Goal: Information Seeking & Learning: Learn about a topic

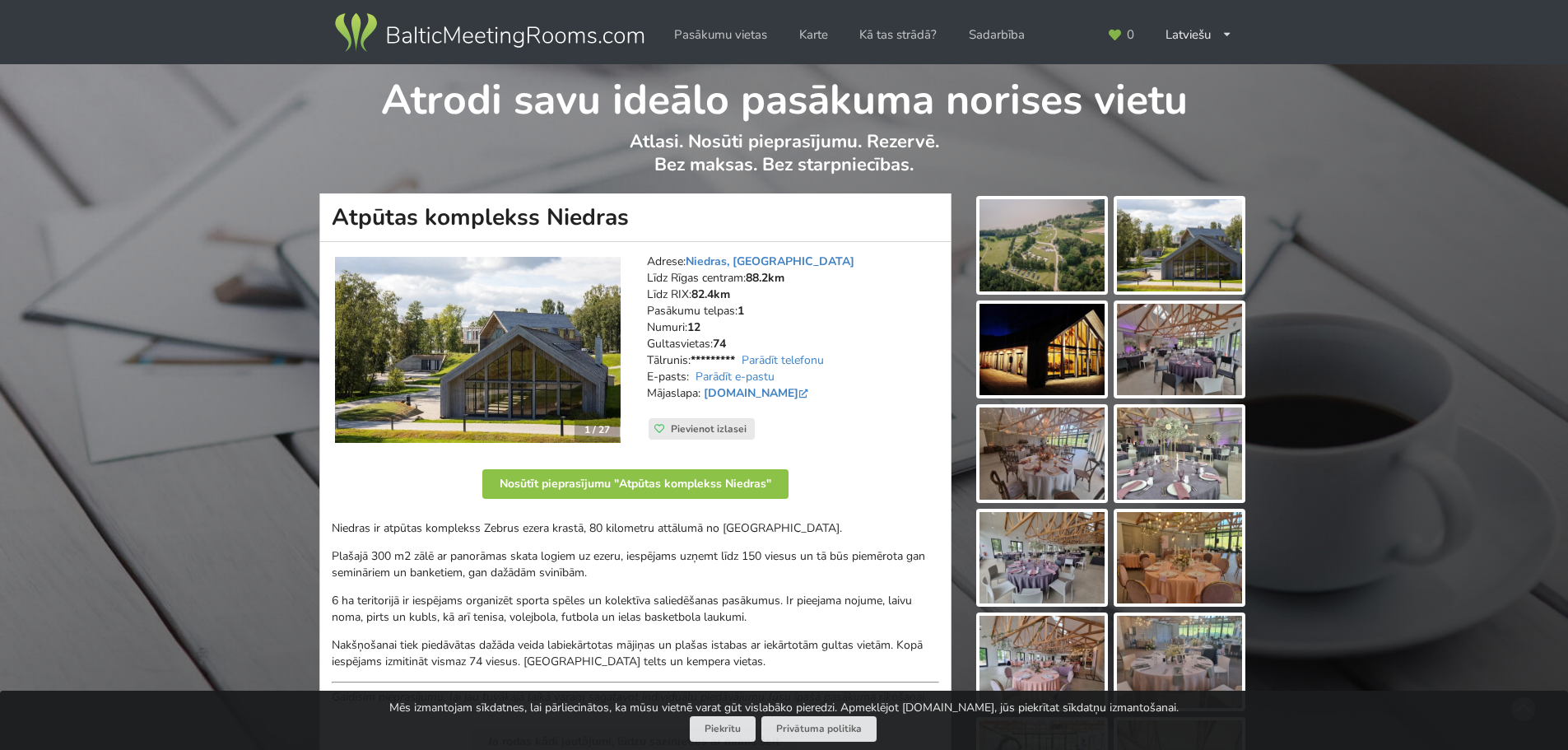
click at [1030, 229] on img at bounding box center [1042, 245] width 125 height 92
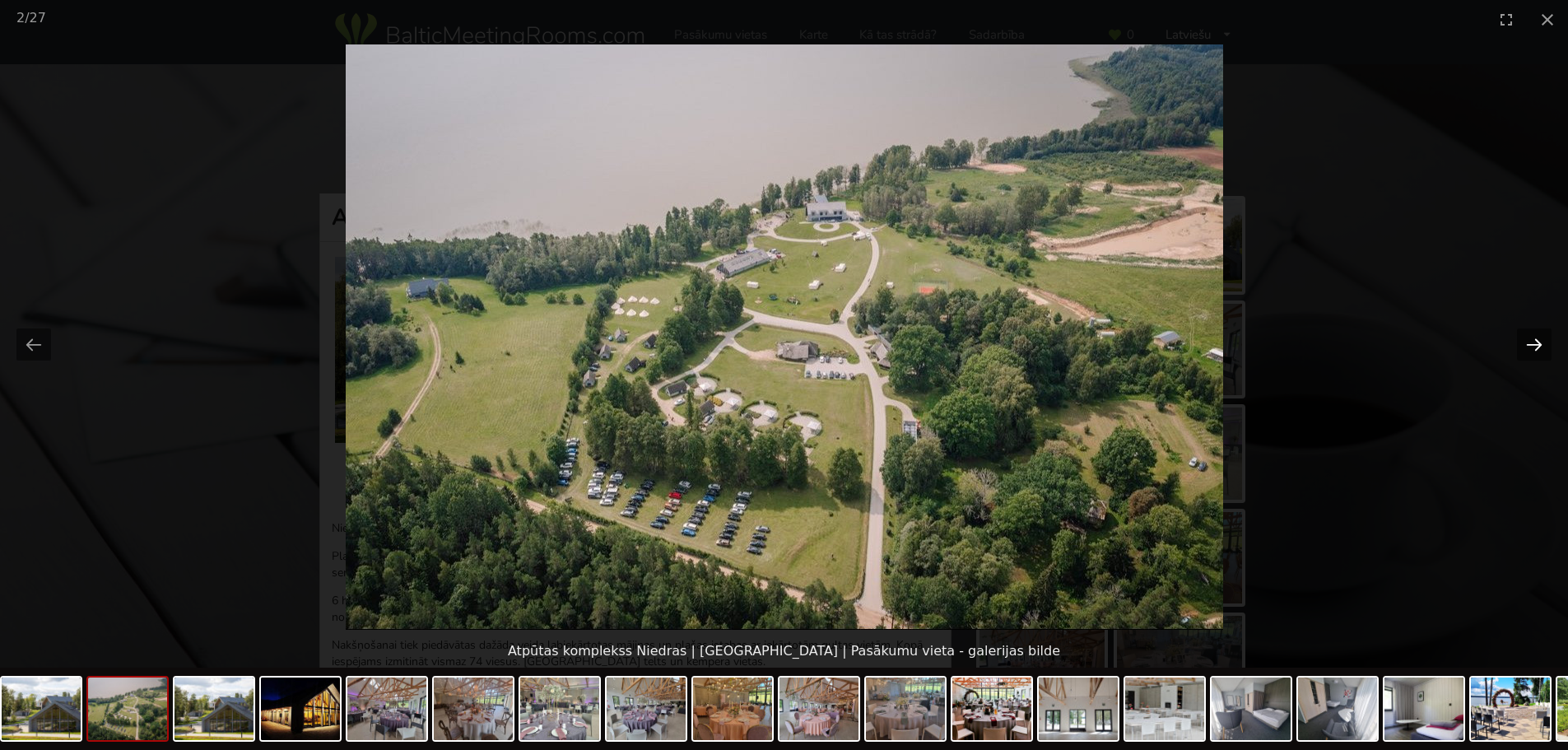
click at [1528, 349] on button "Next slide" at bounding box center [1535, 344] width 34 height 32
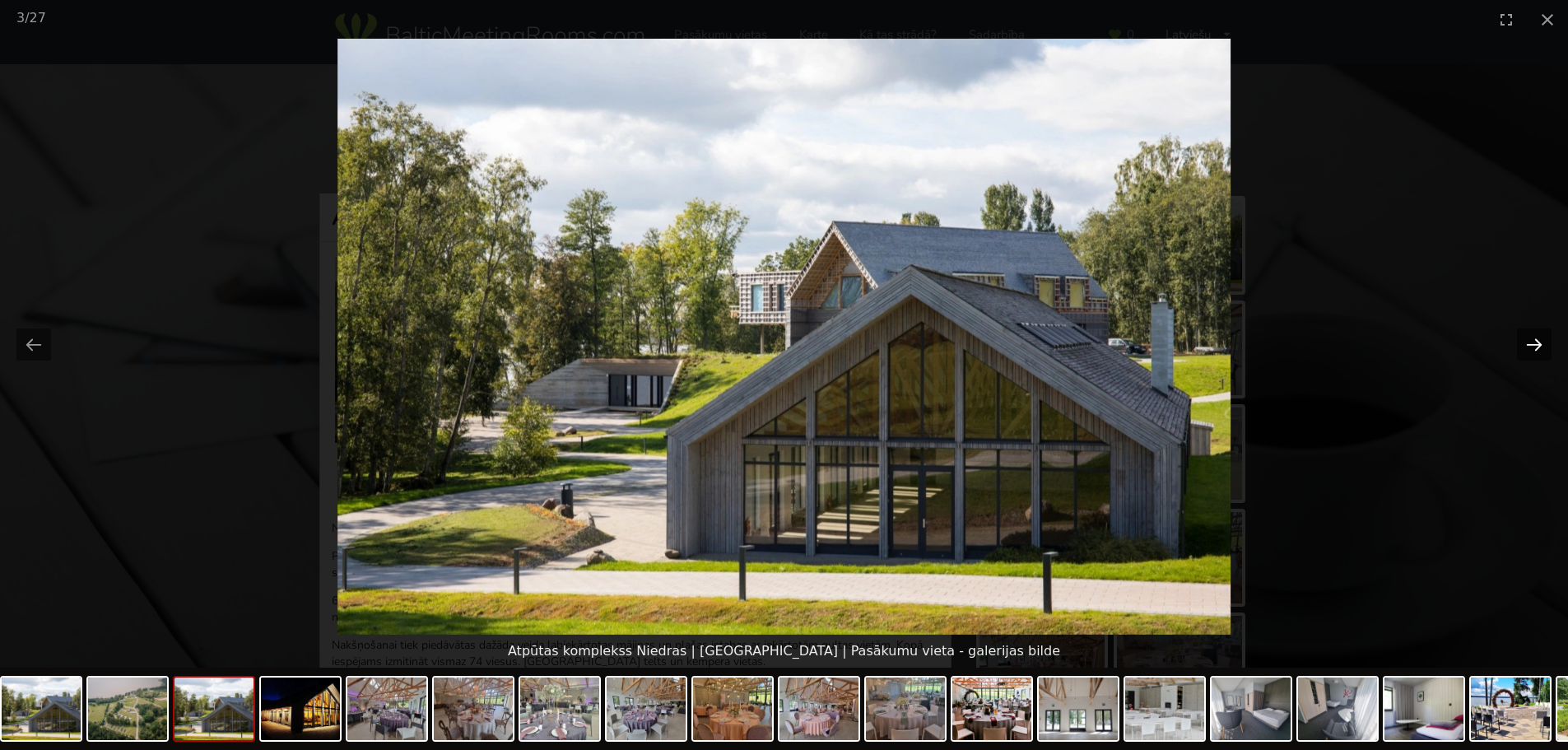
click at [1528, 349] on button "Next slide" at bounding box center [1535, 344] width 34 height 32
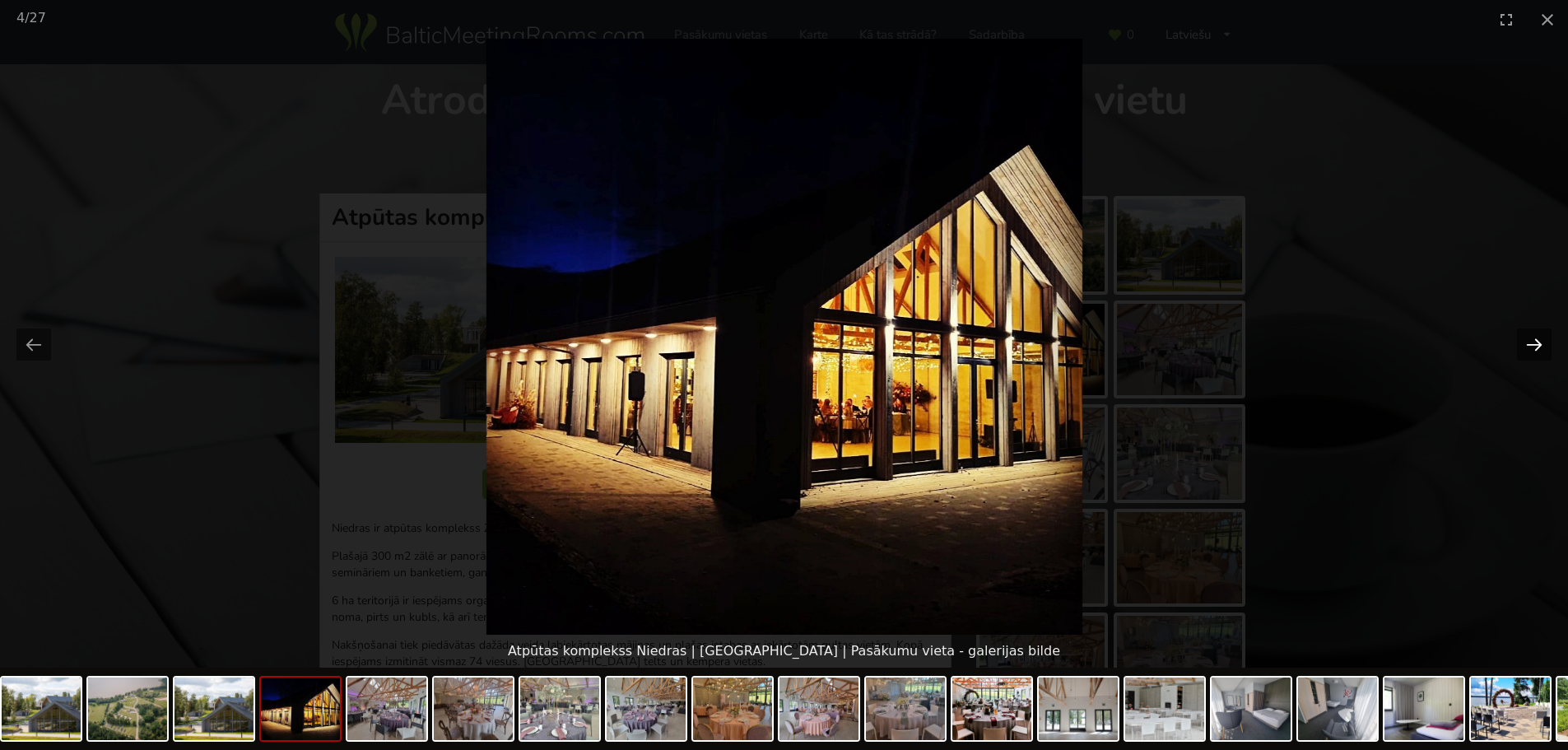
click at [1528, 349] on button "Next slide" at bounding box center [1535, 344] width 34 height 32
click at [27, 345] on button "Previous slide" at bounding box center [33, 344] width 34 height 32
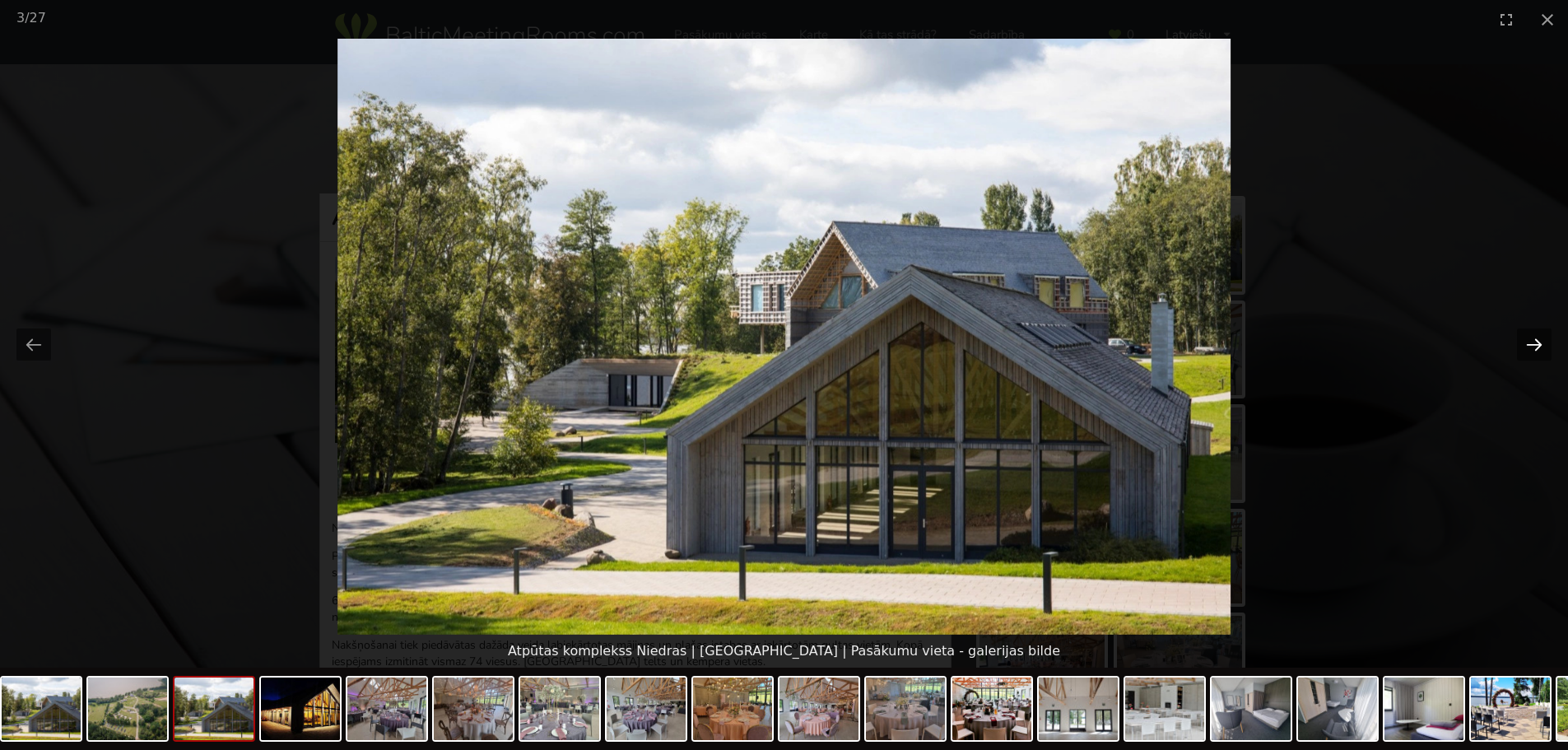
click at [1532, 347] on button "Next slide" at bounding box center [1535, 344] width 34 height 32
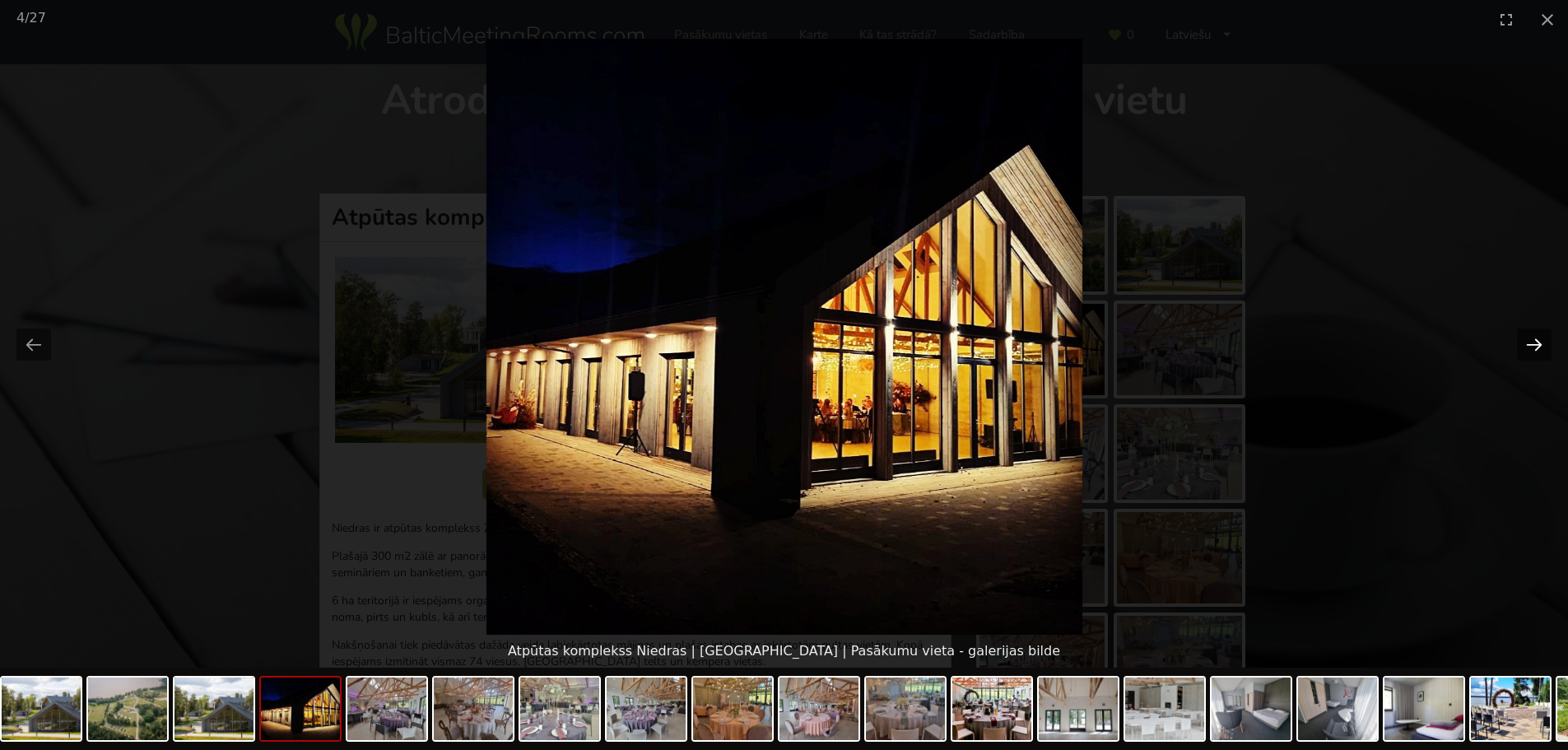
click at [1532, 347] on button "Next slide" at bounding box center [1535, 344] width 34 height 32
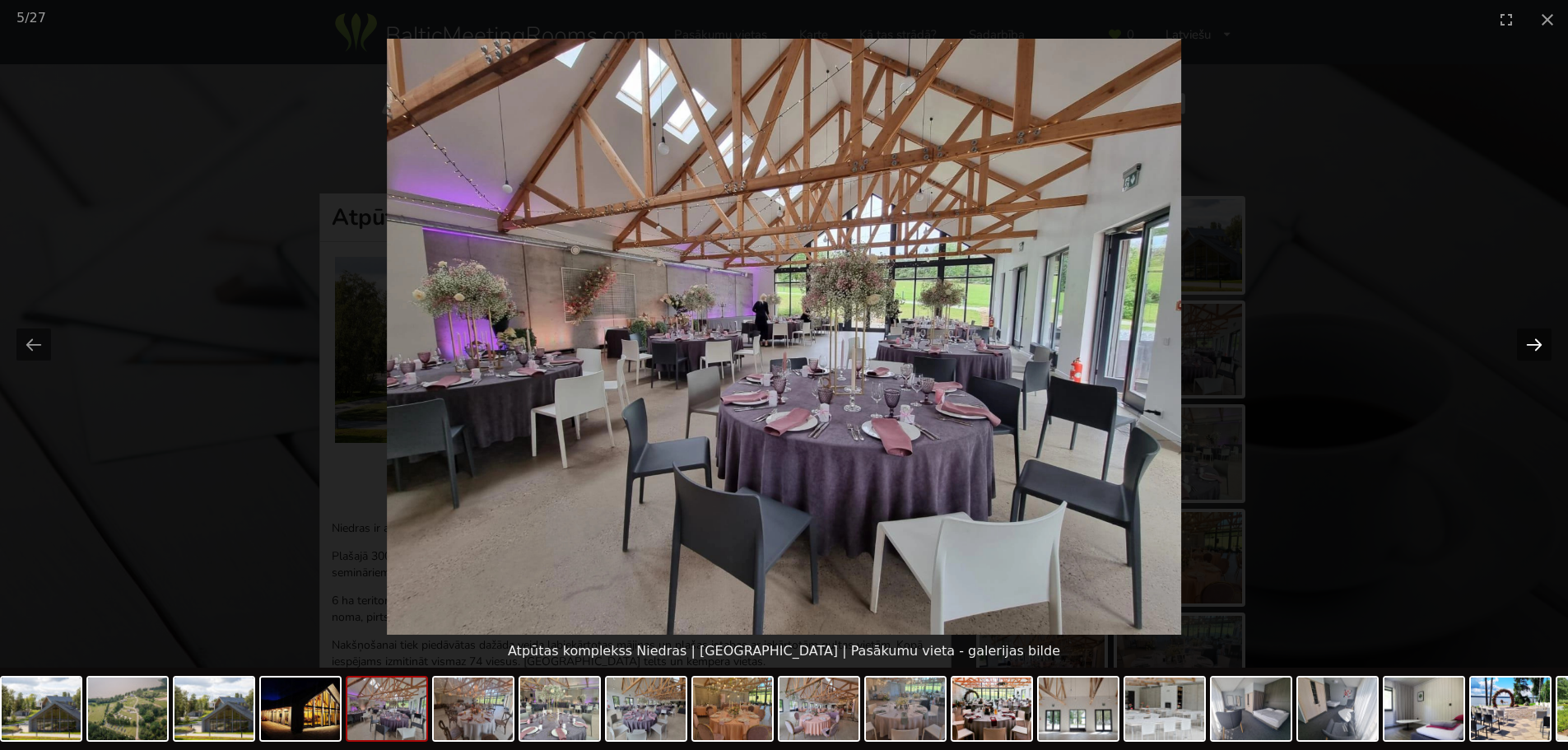
click at [1532, 347] on button "Next slide" at bounding box center [1535, 344] width 34 height 32
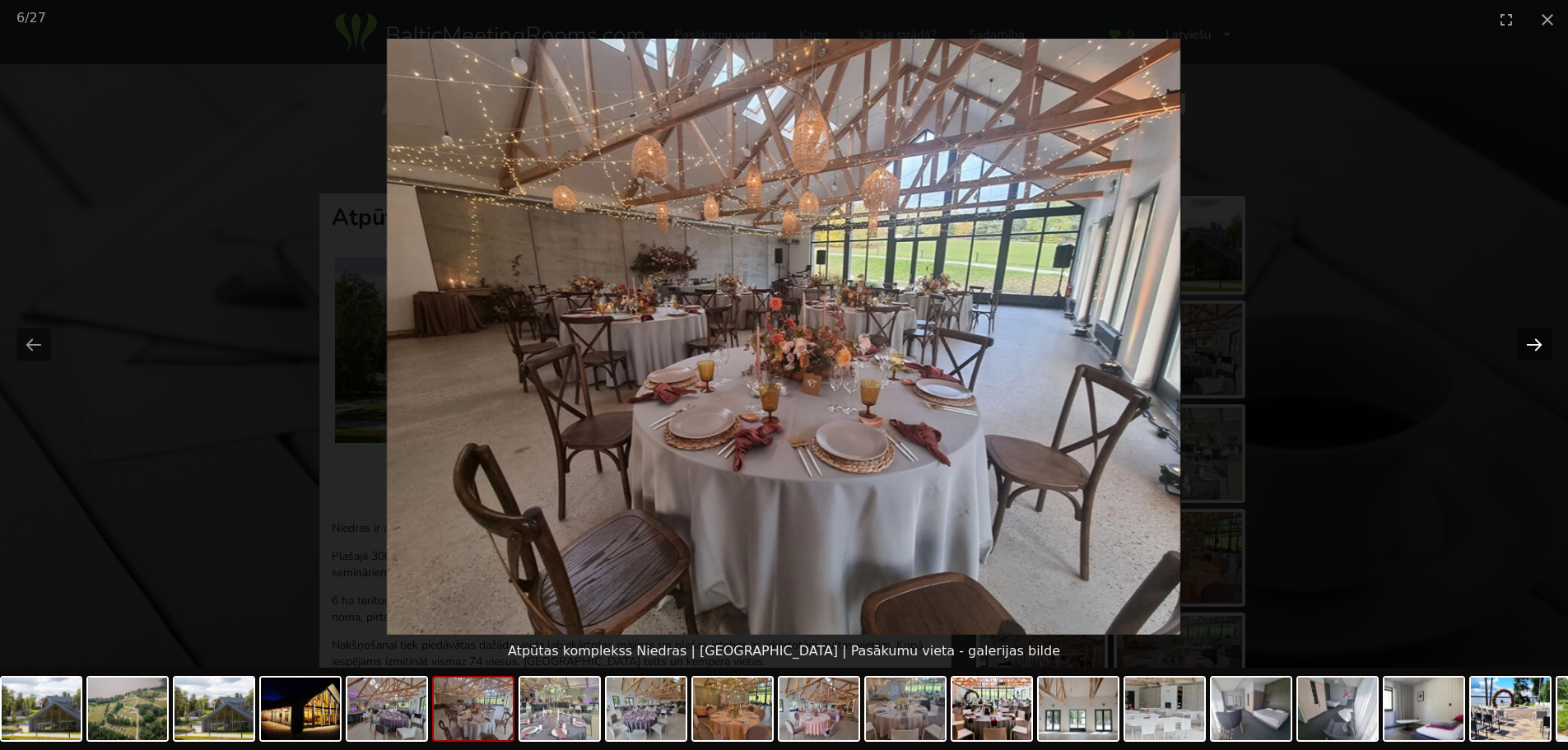
click at [1532, 347] on button "Next slide" at bounding box center [1535, 344] width 34 height 32
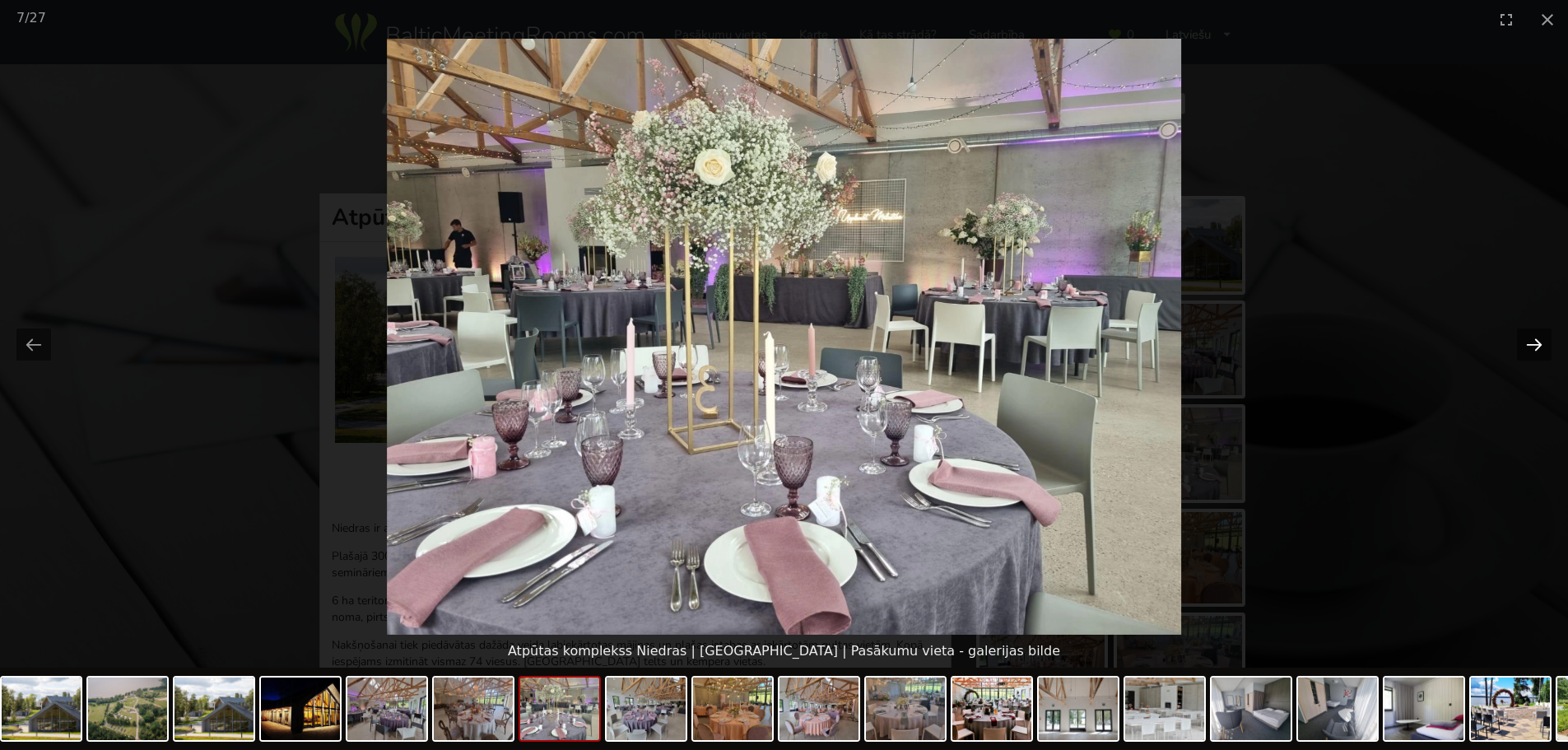
click at [1532, 347] on button "Next slide" at bounding box center [1535, 344] width 34 height 32
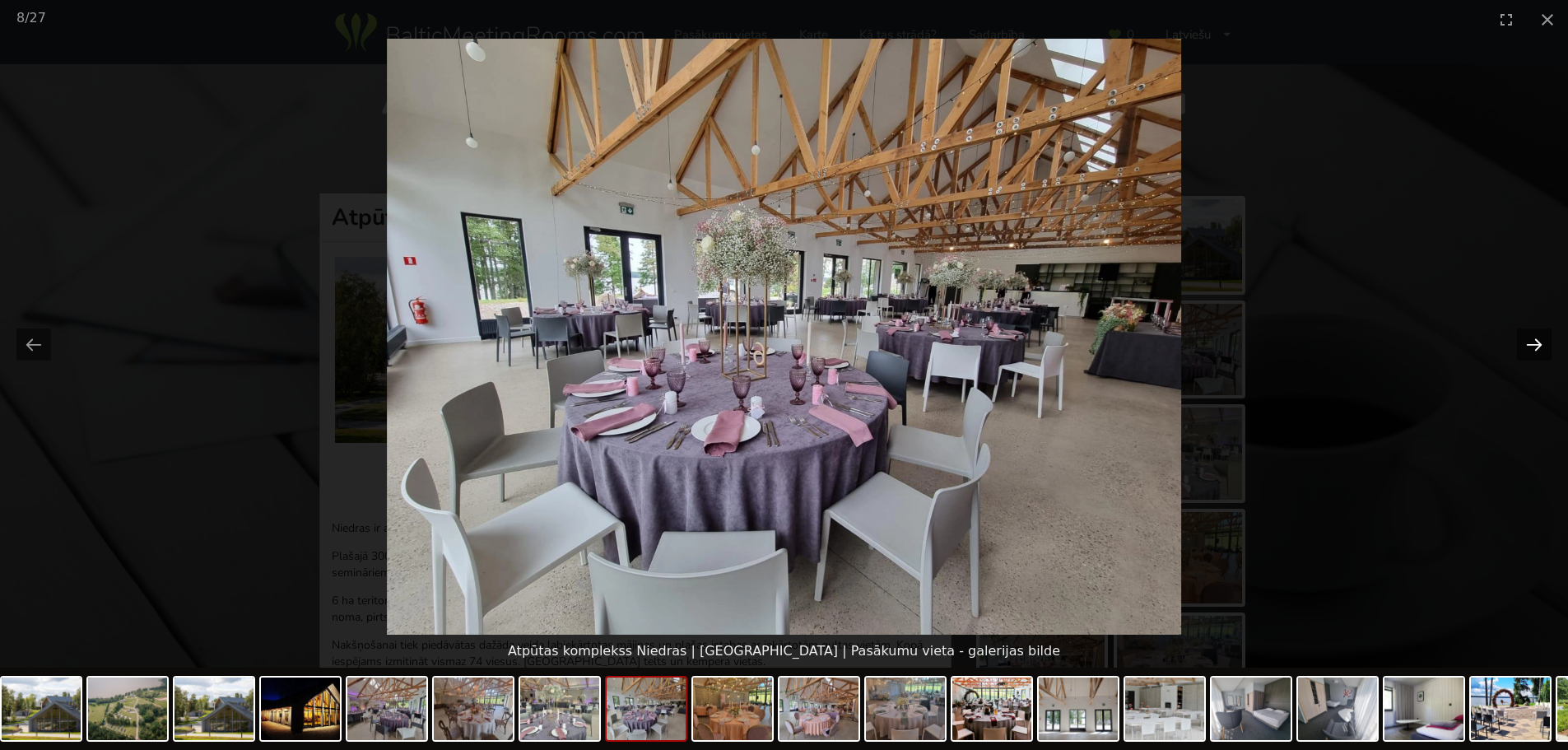
click at [1532, 347] on button "Next slide" at bounding box center [1535, 344] width 34 height 32
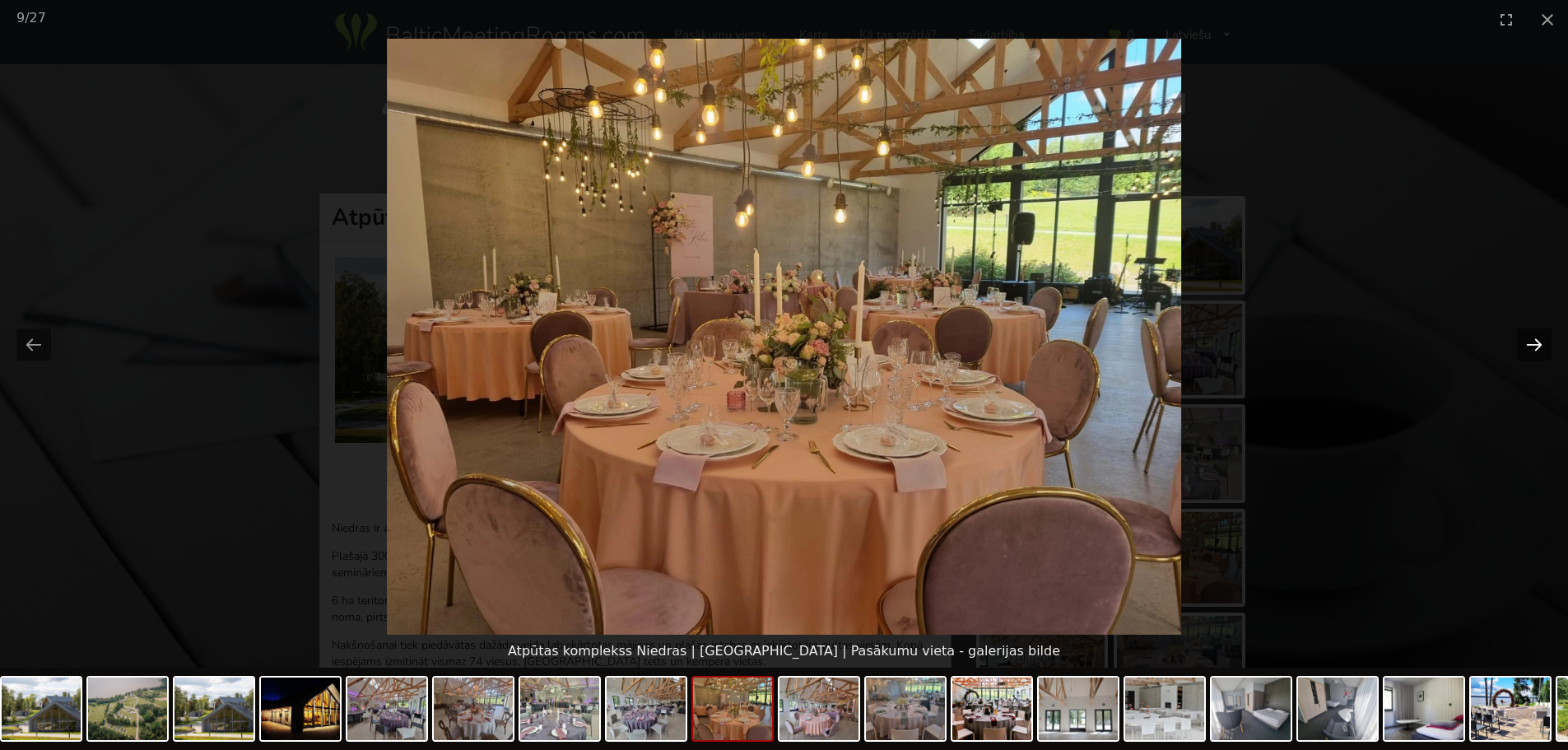
click at [1532, 347] on button "Next slide" at bounding box center [1535, 344] width 34 height 32
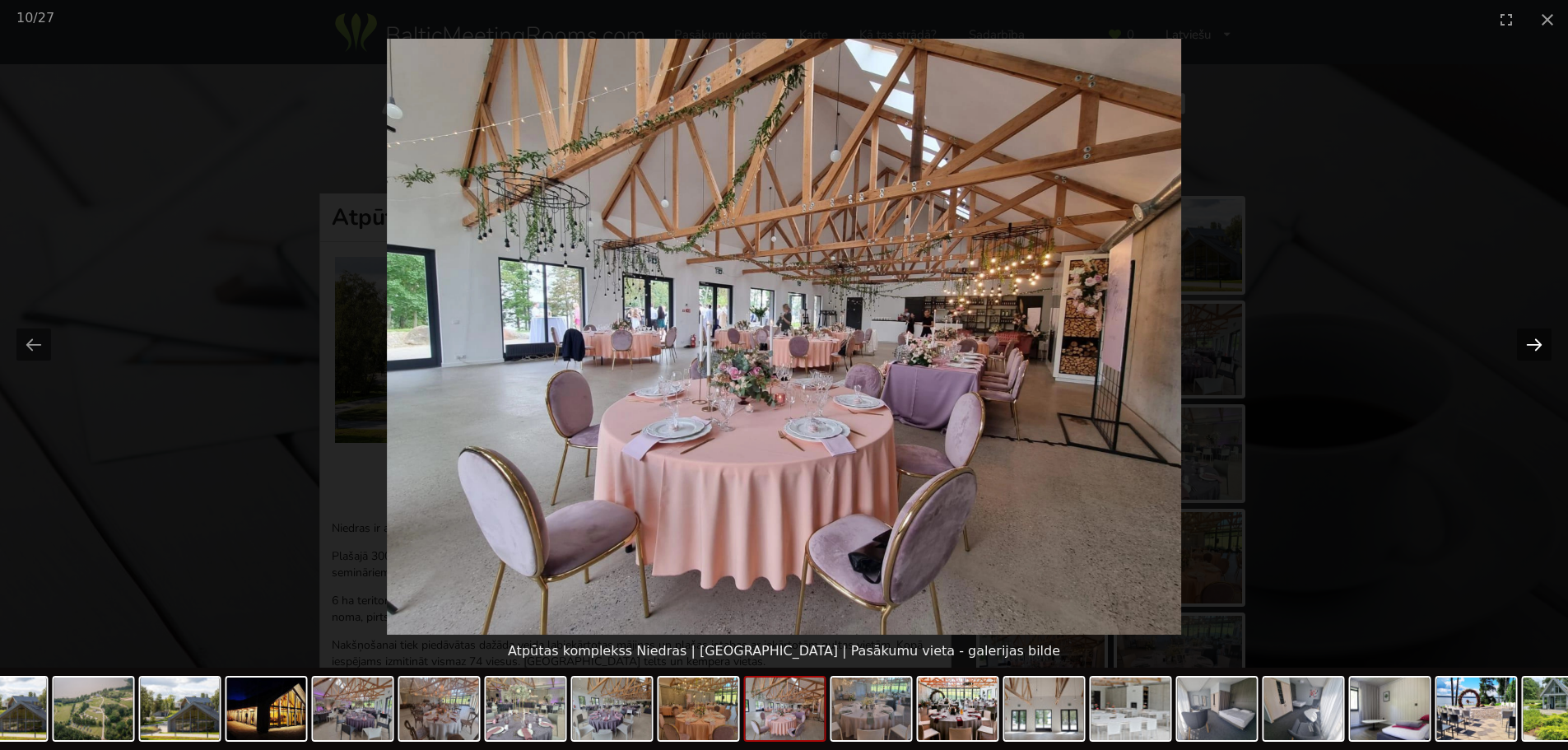
click at [1532, 347] on button "Next slide" at bounding box center [1535, 344] width 34 height 32
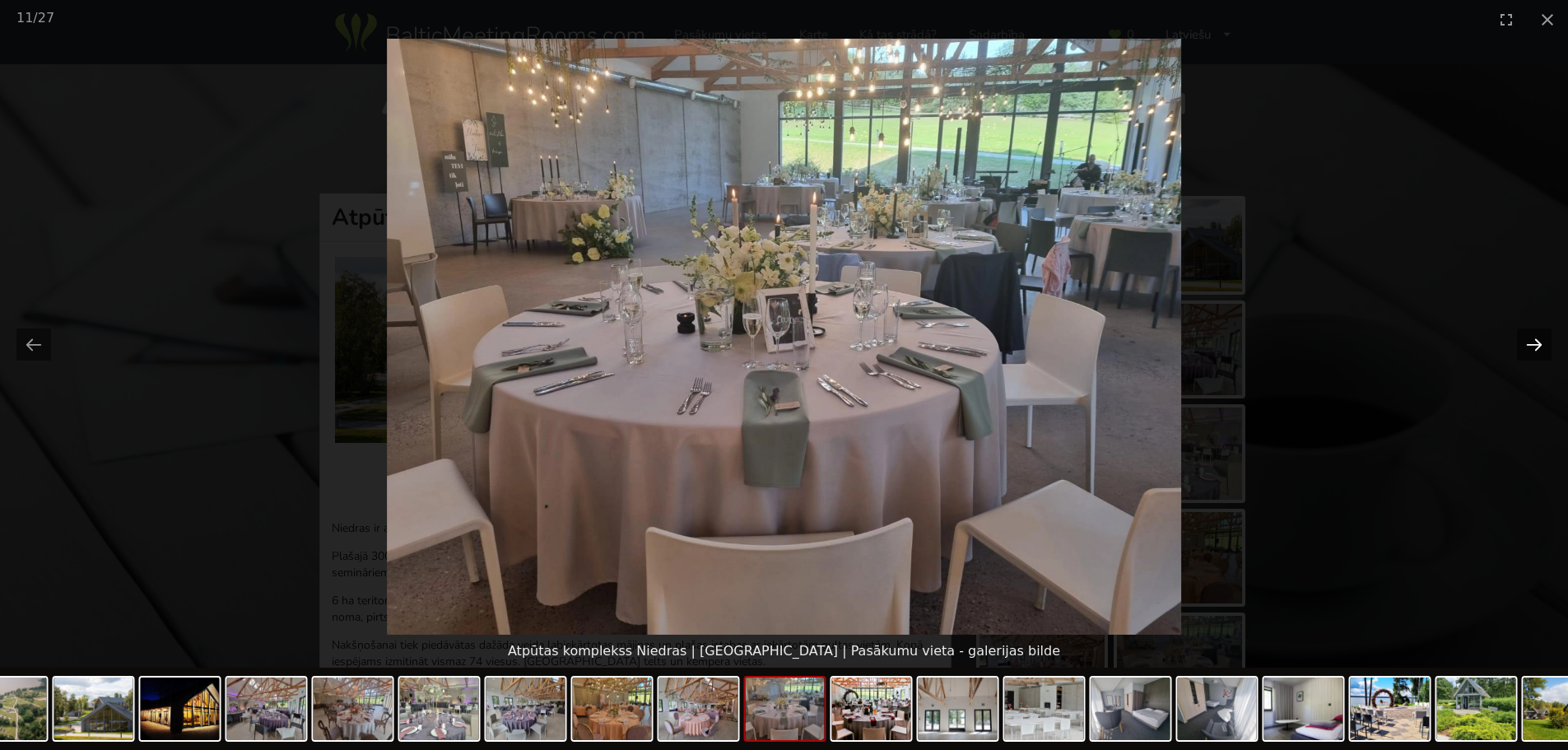
click at [1532, 347] on button "Next slide" at bounding box center [1535, 344] width 34 height 32
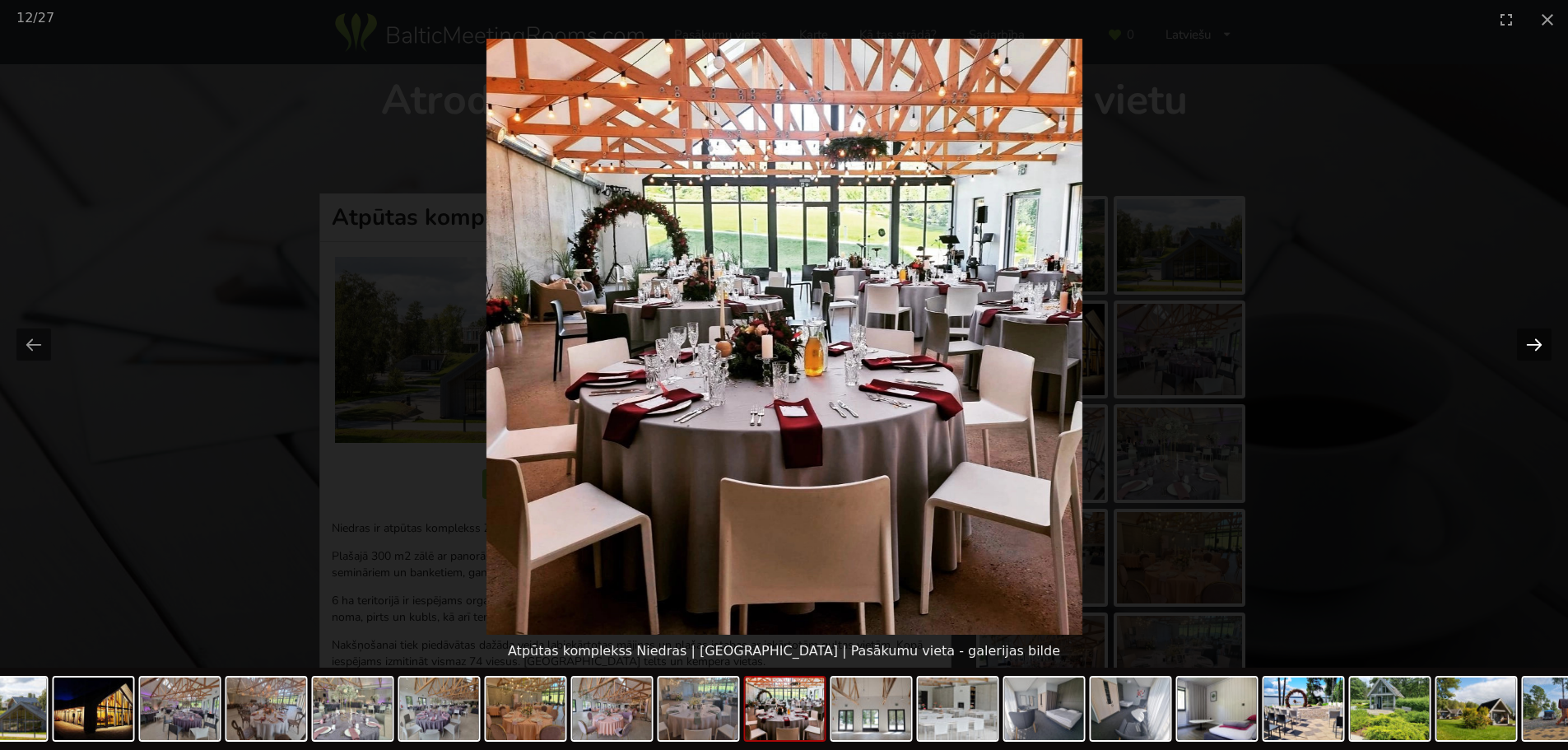
click at [1532, 347] on button "Next slide" at bounding box center [1535, 344] width 34 height 32
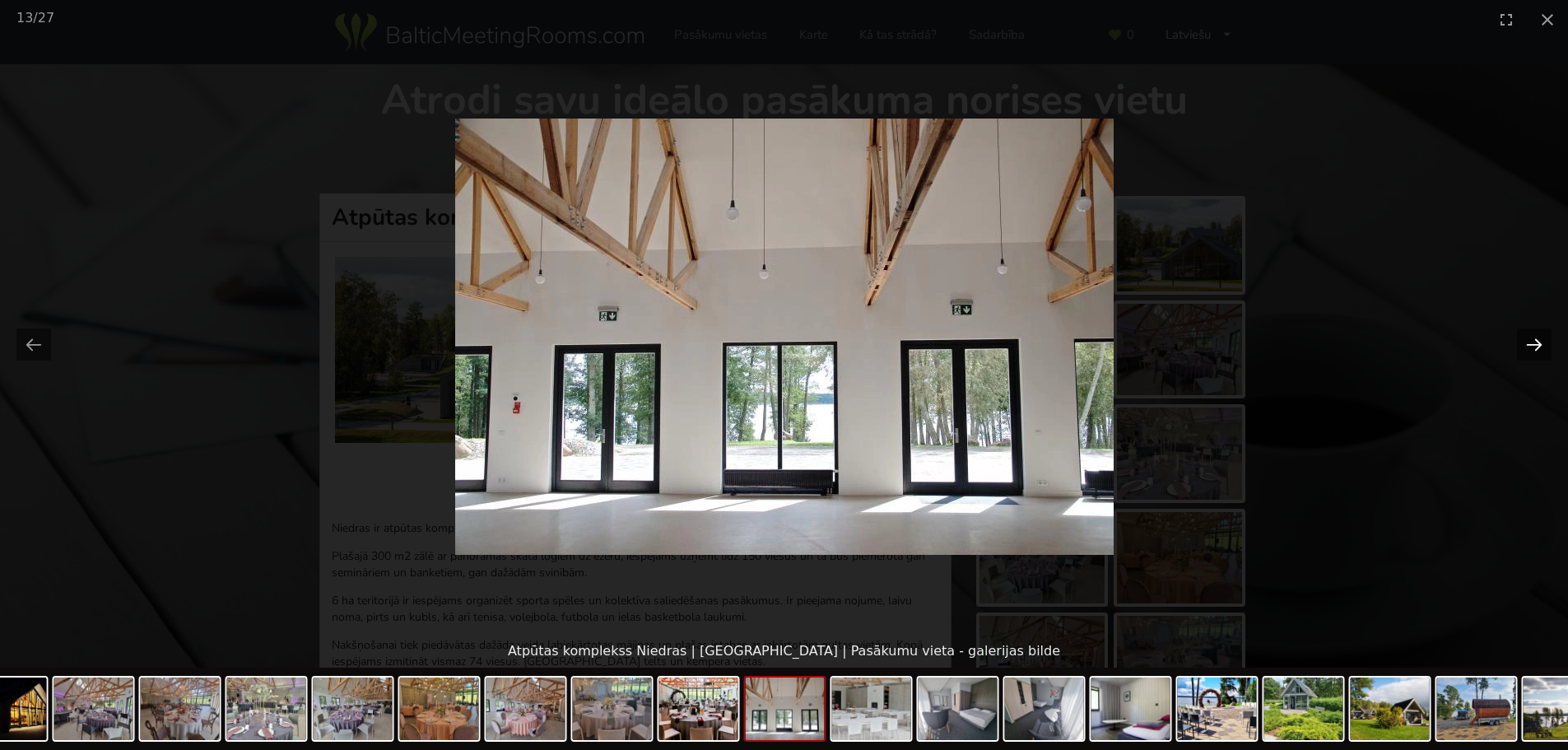
click at [1532, 347] on button "Next slide" at bounding box center [1535, 344] width 34 height 32
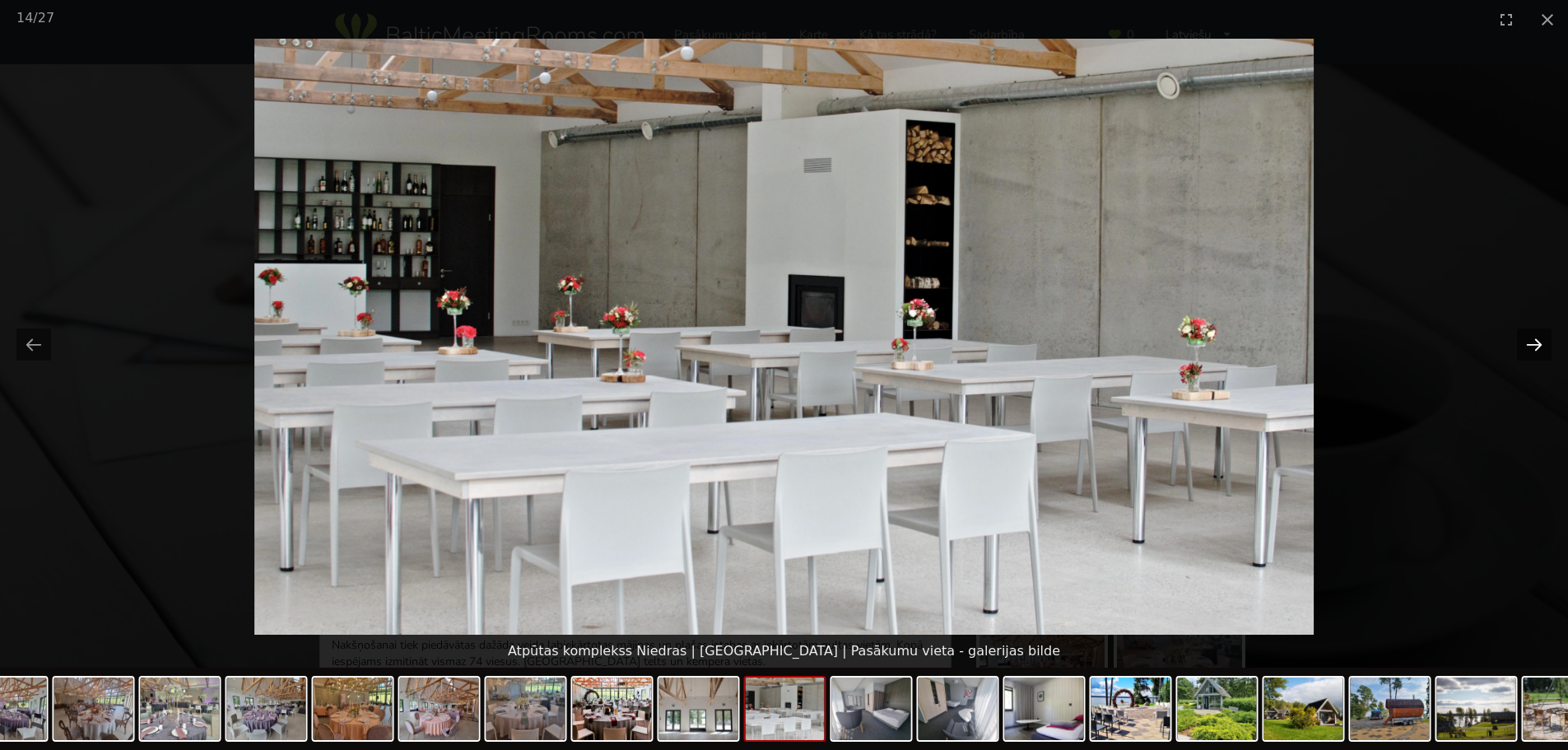
click at [1532, 347] on button "Next slide" at bounding box center [1535, 344] width 34 height 32
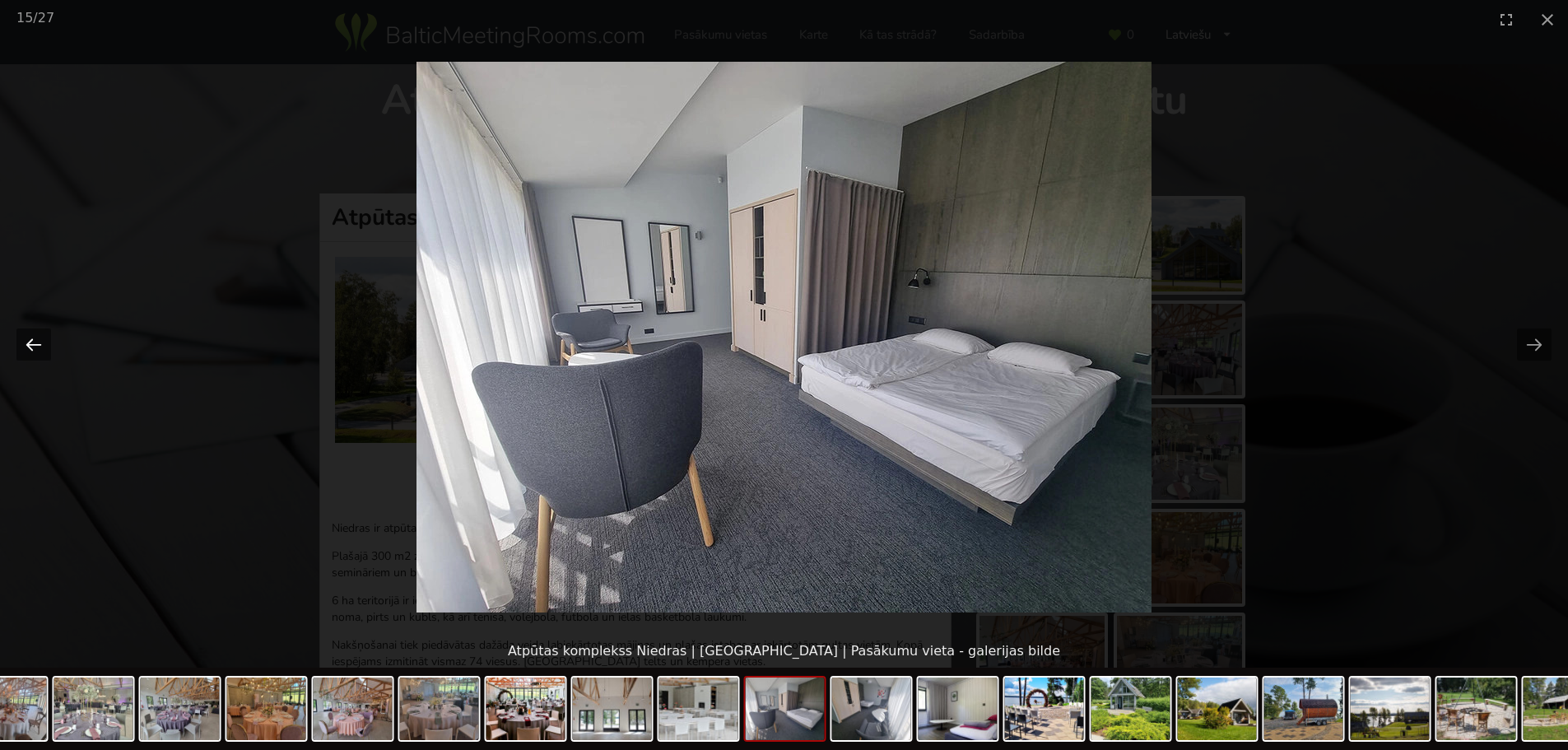
click at [35, 343] on button "Previous slide" at bounding box center [33, 344] width 34 height 32
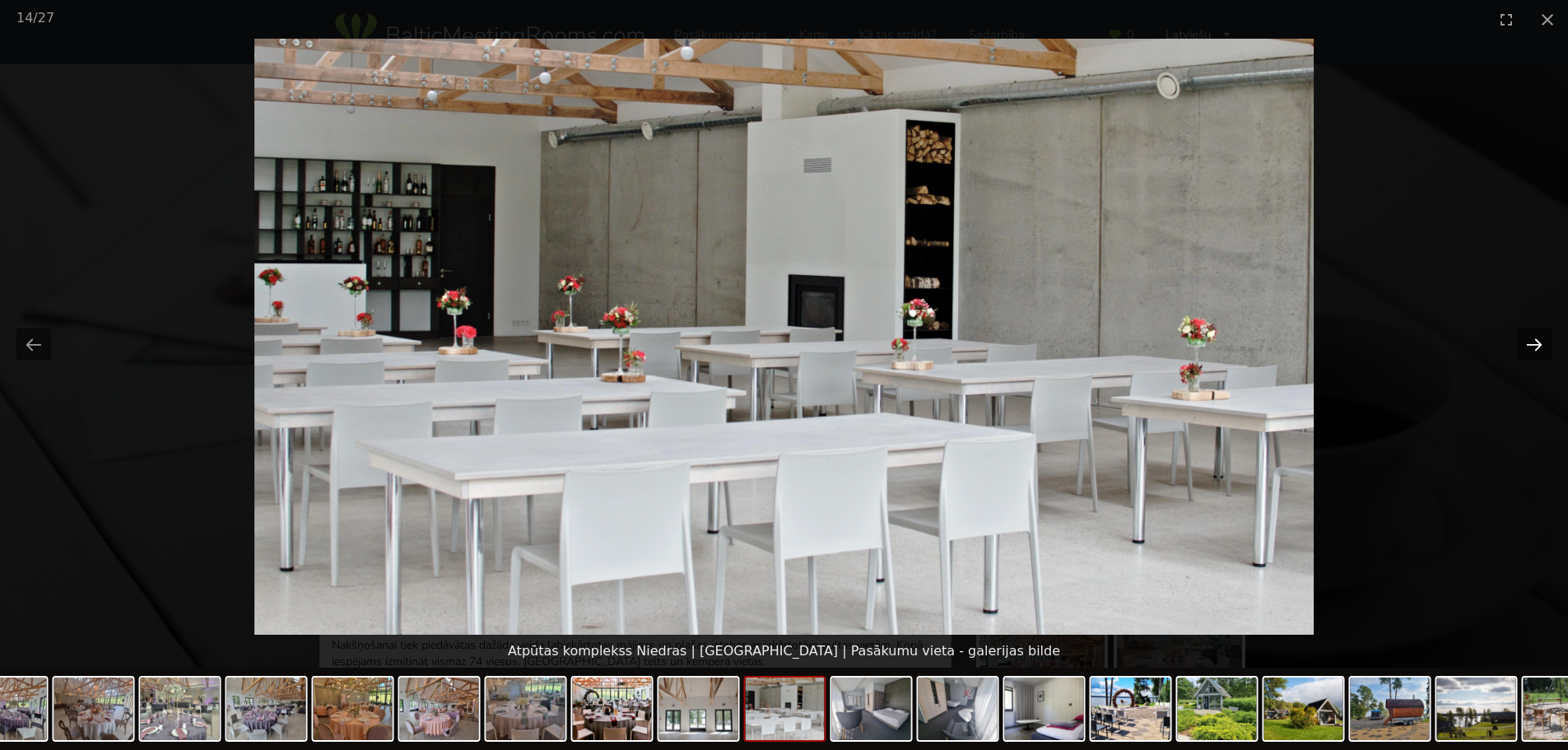
click at [1533, 337] on button "Next slide" at bounding box center [1535, 344] width 34 height 32
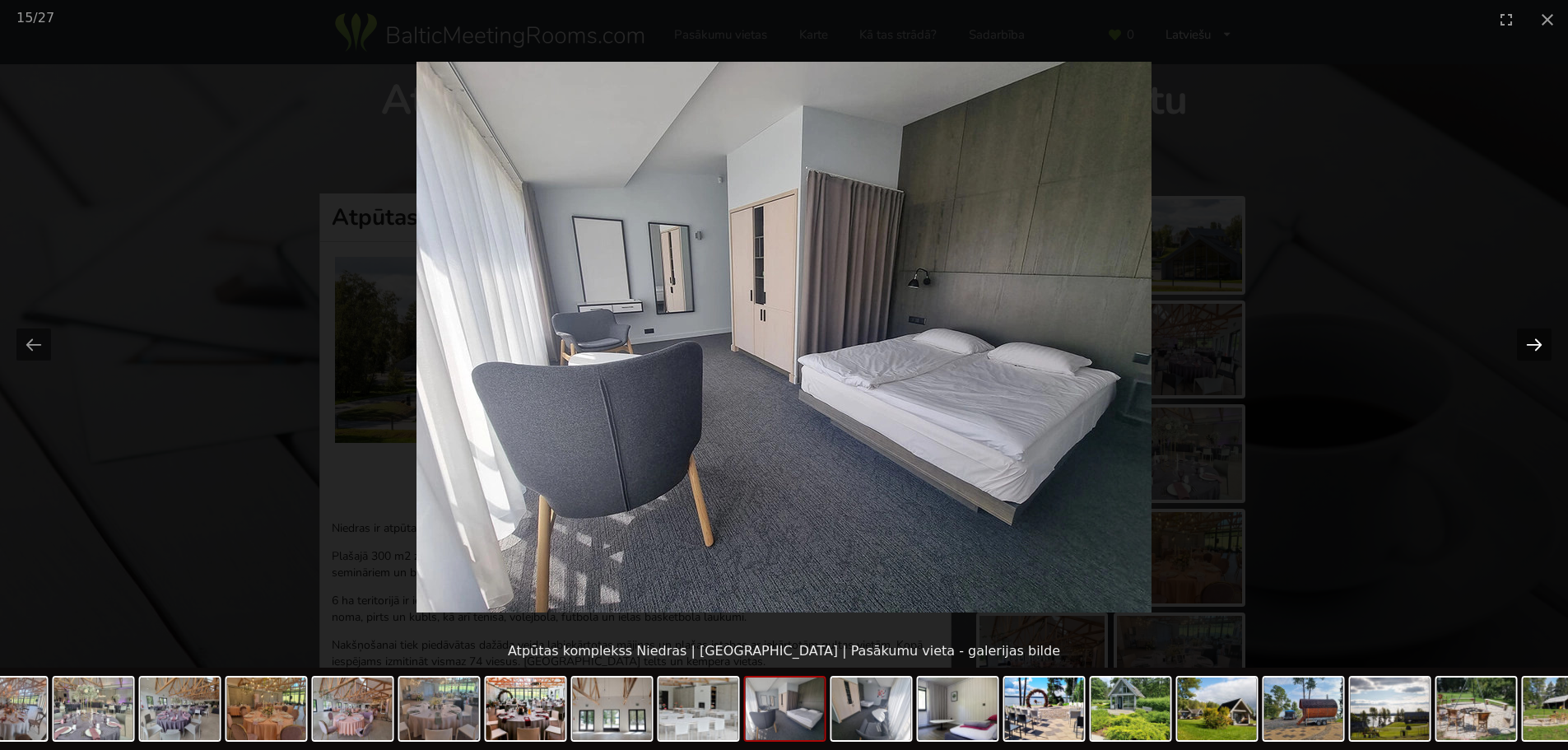
click at [1533, 337] on button "Next slide" at bounding box center [1535, 344] width 34 height 32
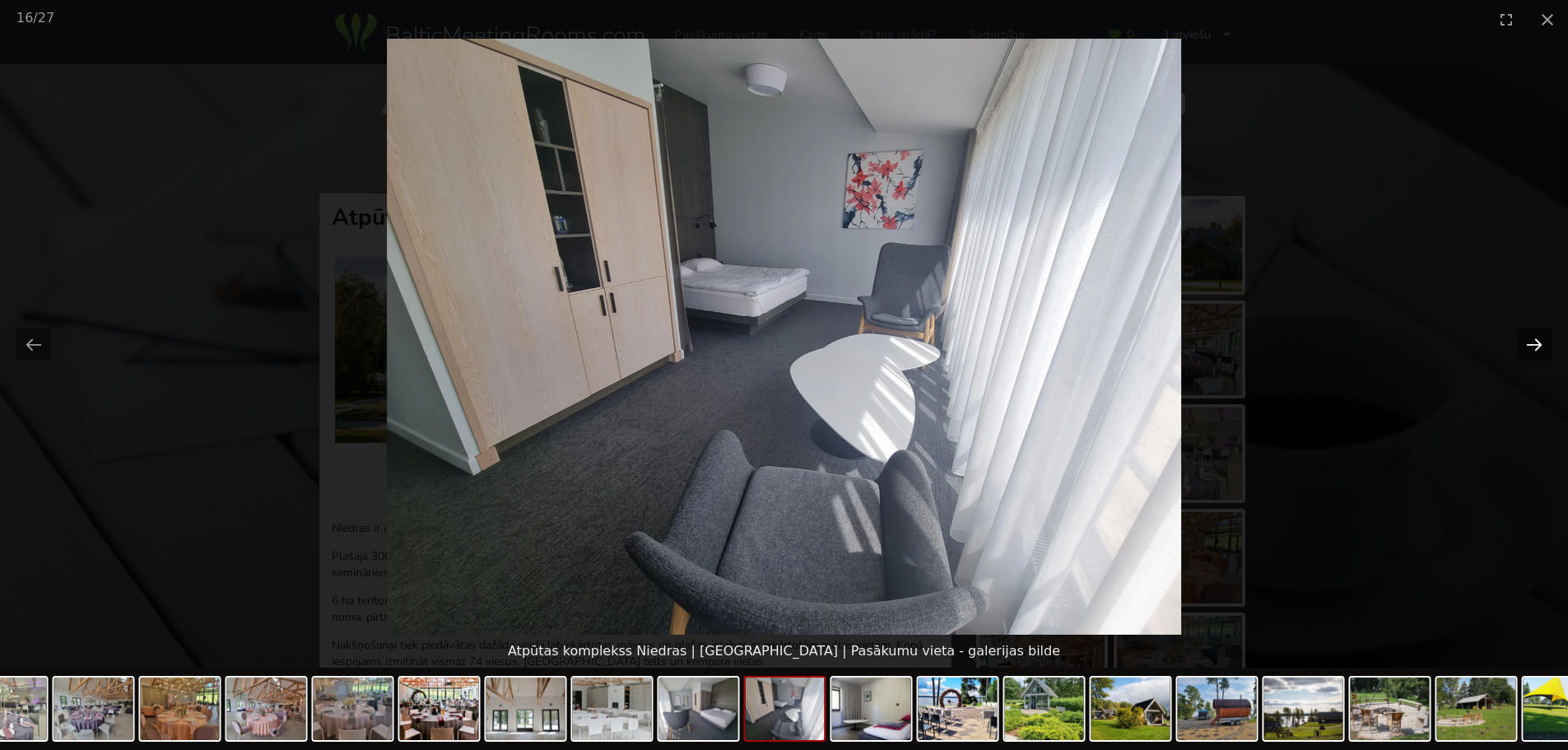
click at [1533, 337] on button "Next slide" at bounding box center [1535, 344] width 34 height 32
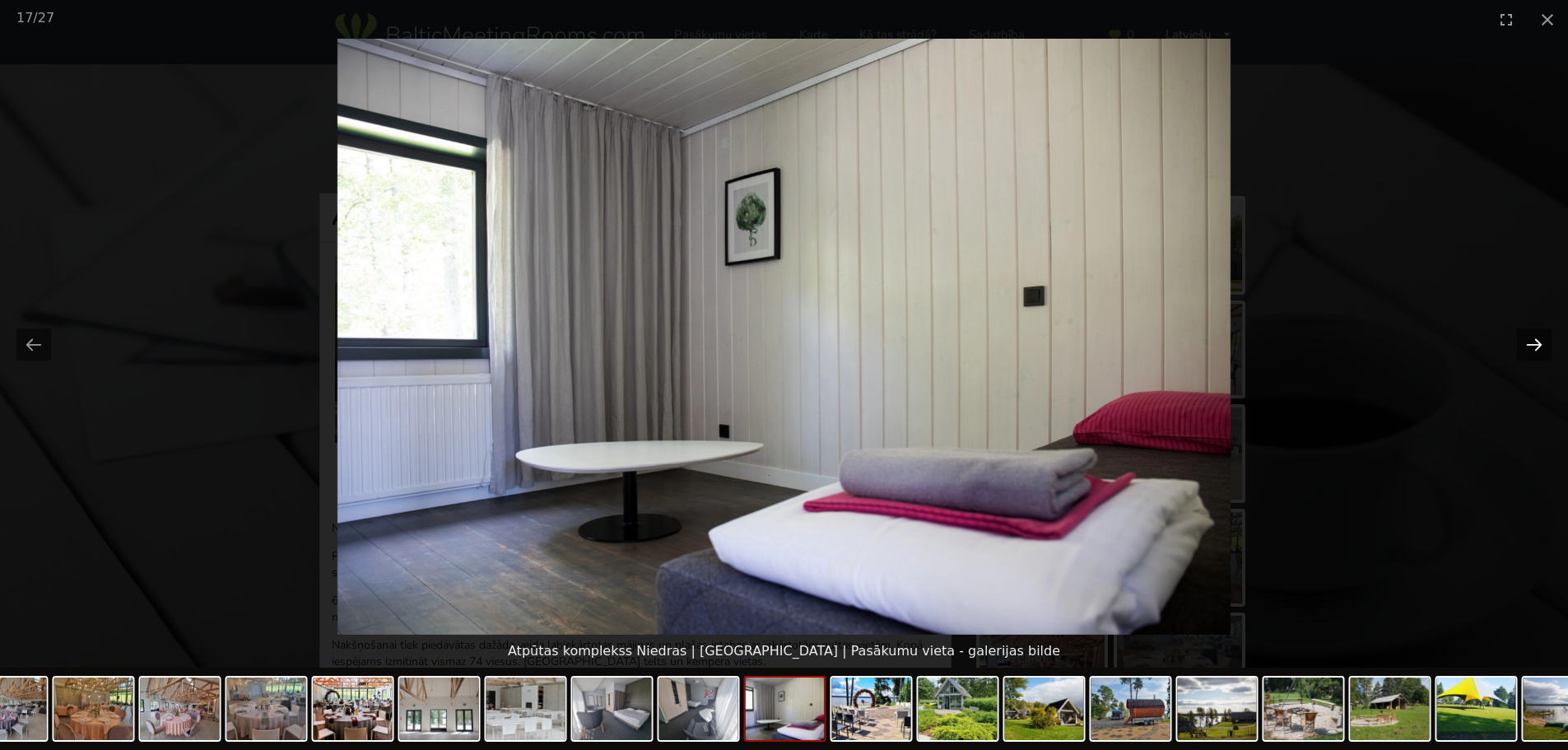
click at [1533, 337] on button "Next slide" at bounding box center [1535, 344] width 34 height 32
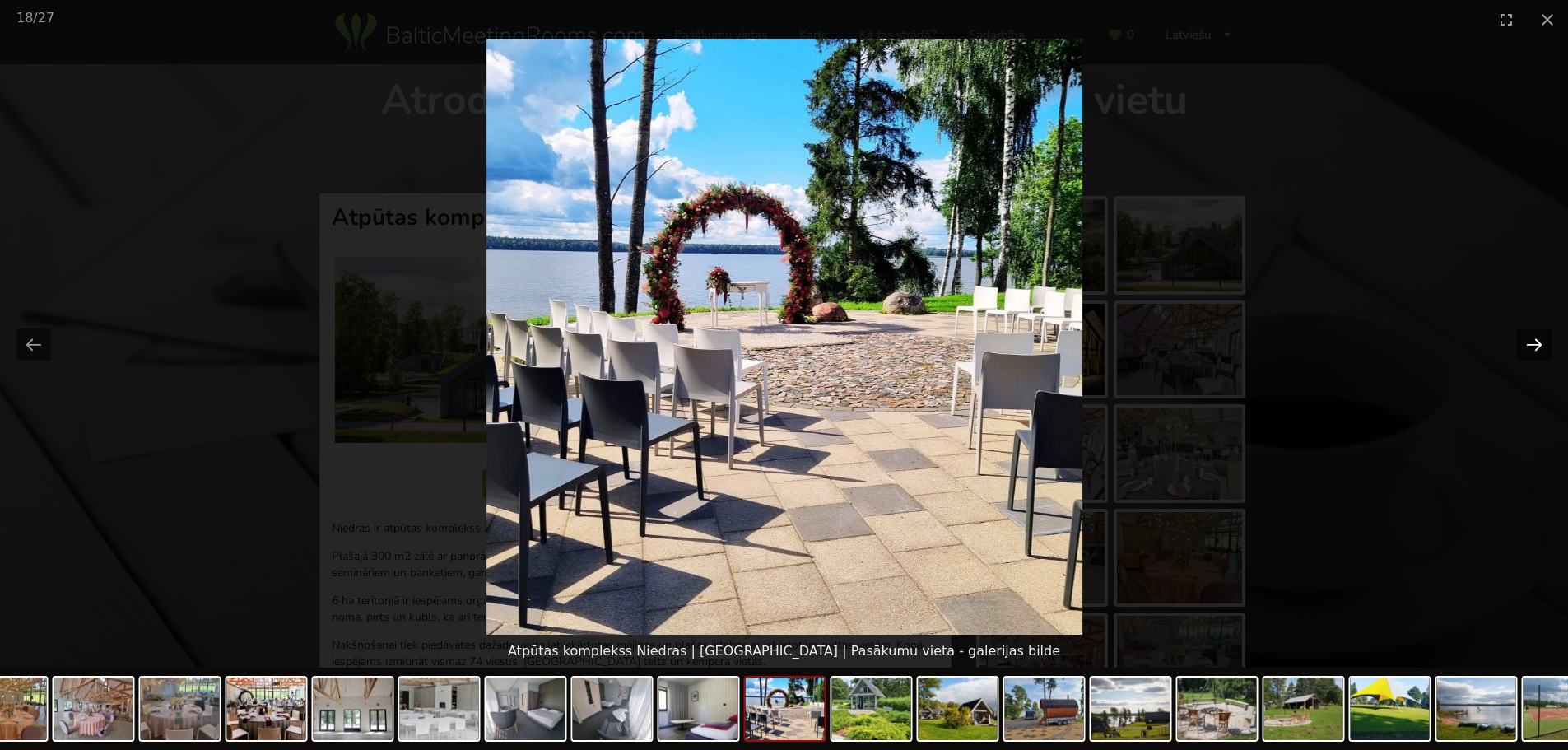
click at [1533, 337] on button "Next slide" at bounding box center [1535, 344] width 34 height 32
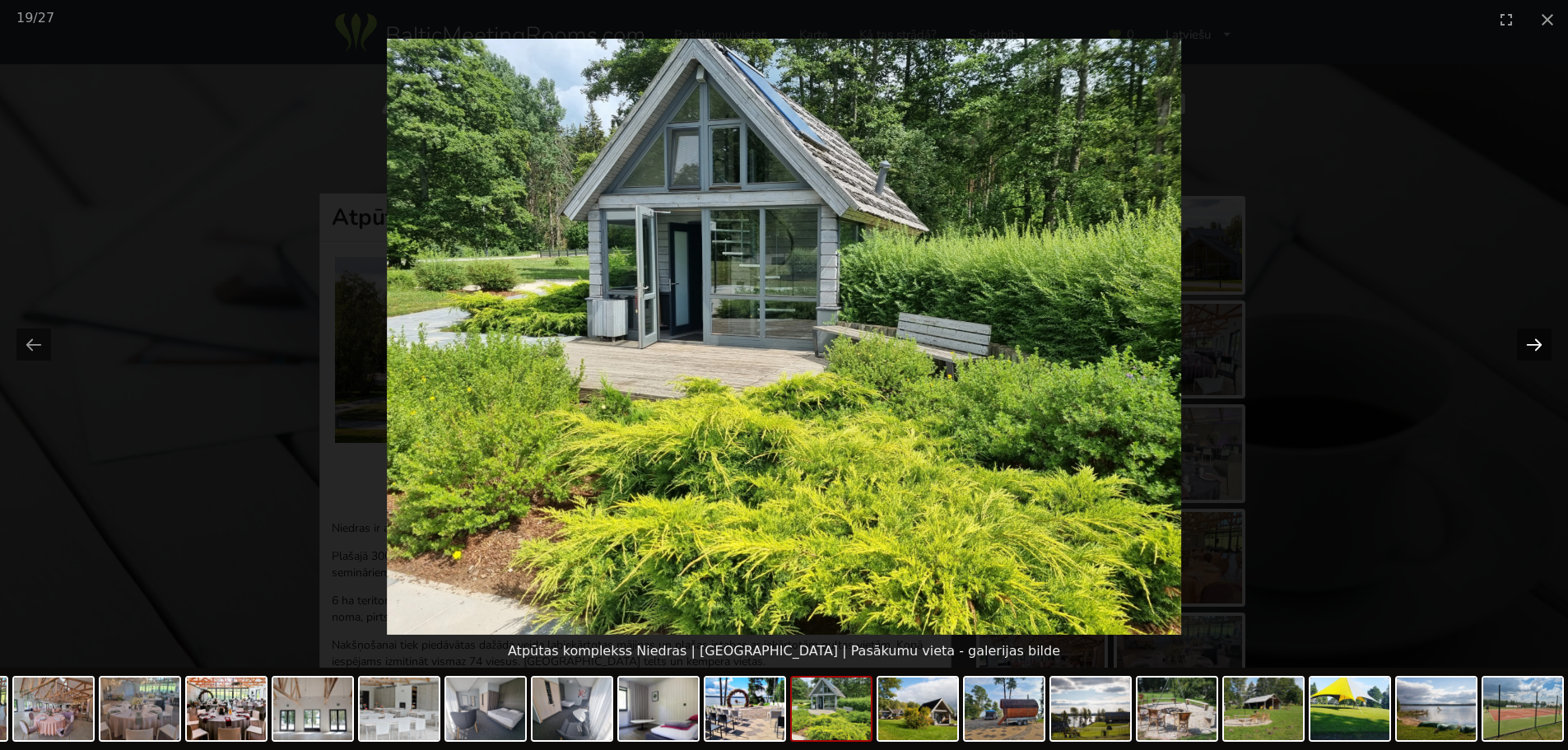
click at [1533, 337] on button "Next slide" at bounding box center [1535, 344] width 34 height 32
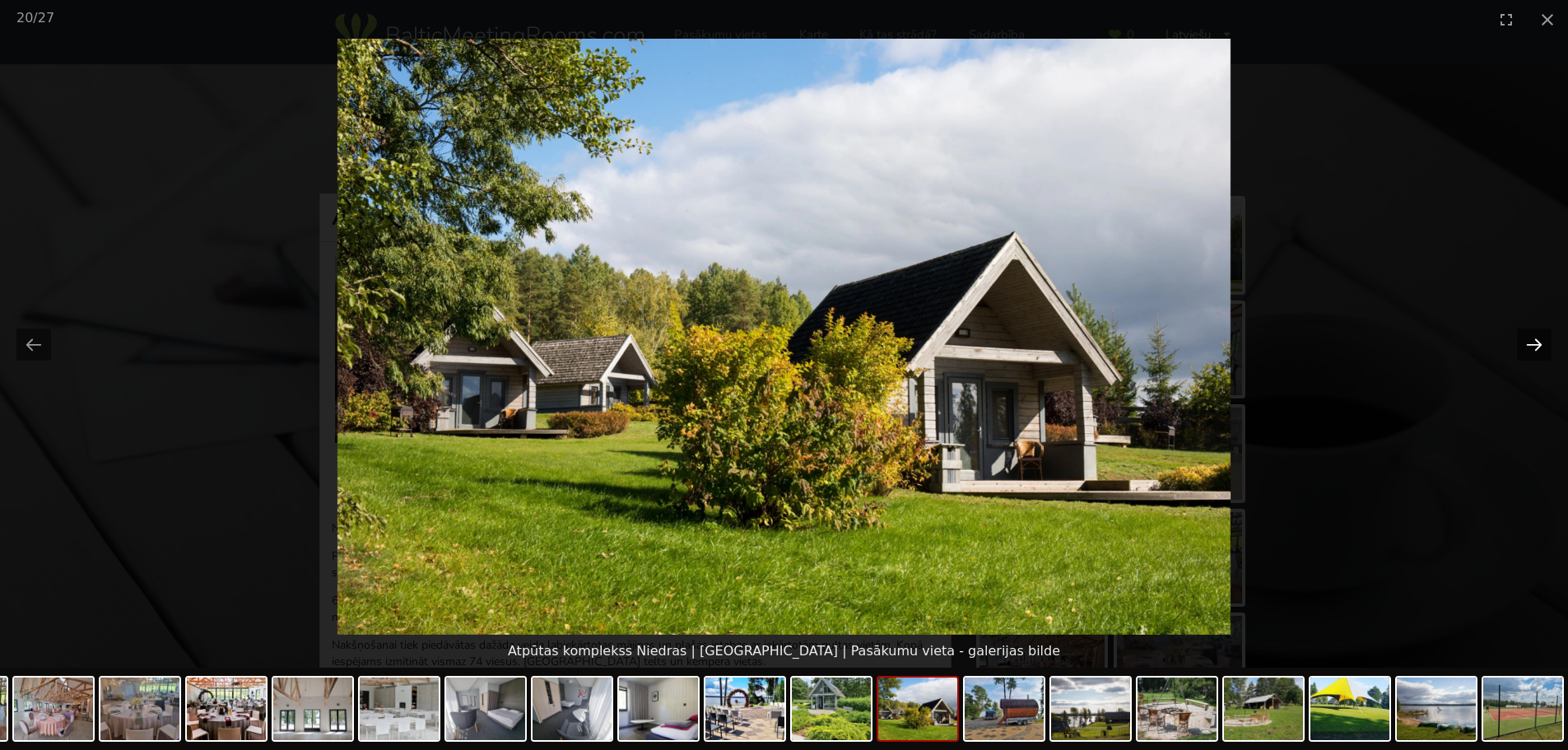
click at [1533, 337] on button "Next slide" at bounding box center [1535, 344] width 34 height 32
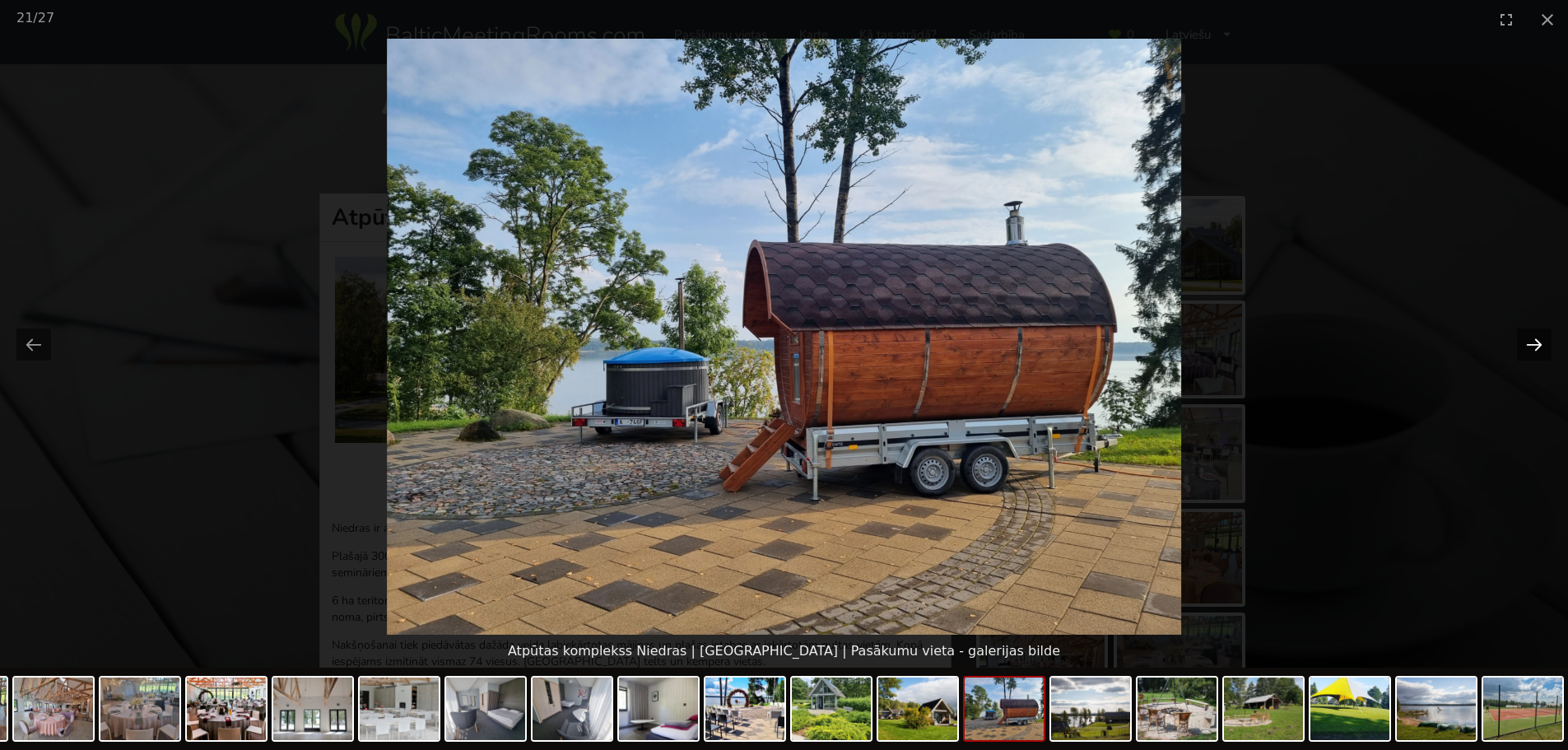
click at [1533, 337] on button "Next slide" at bounding box center [1535, 344] width 34 height 32
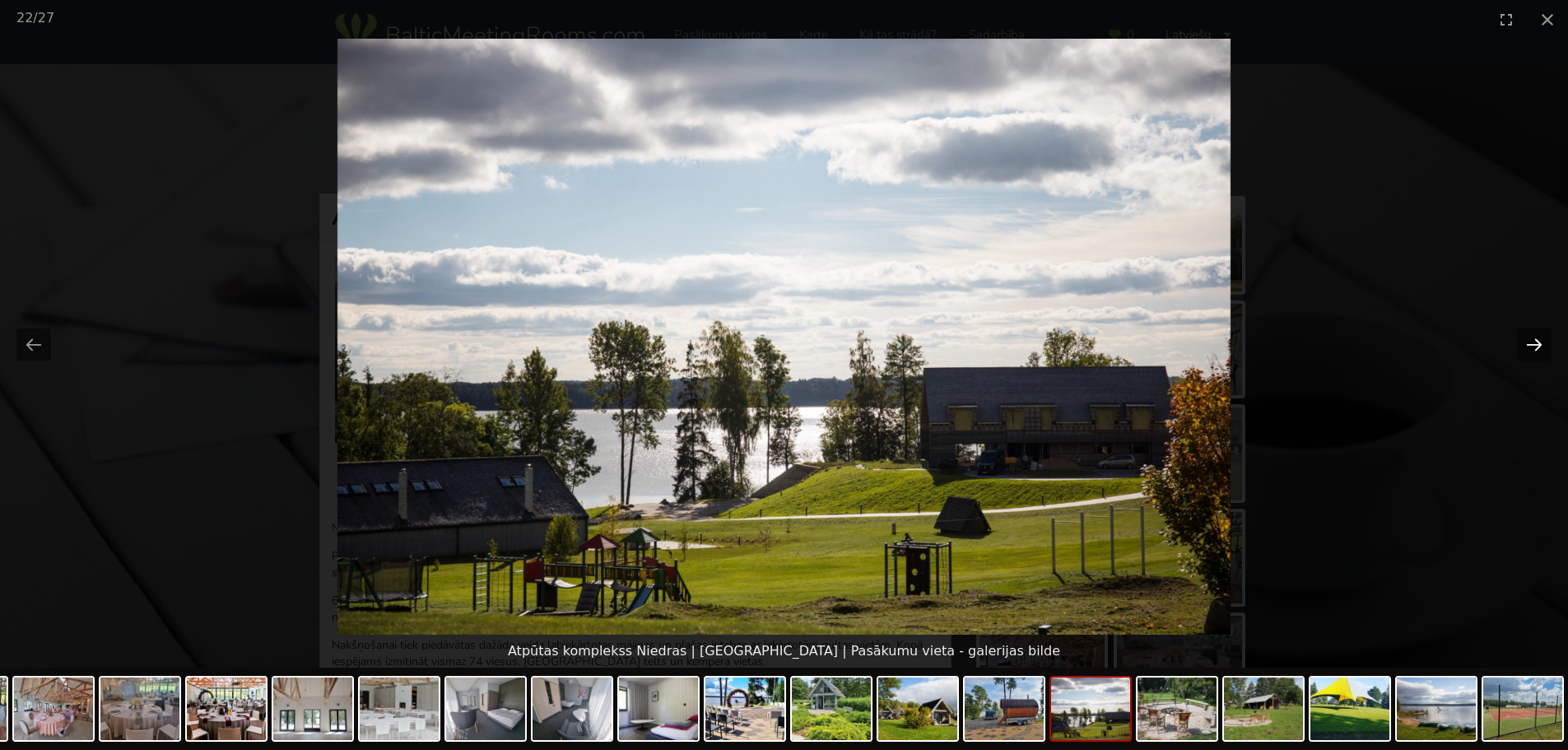
click at [1533, 337] on button "Next slide" at bounding box center [1535, 344] width 34 height 32
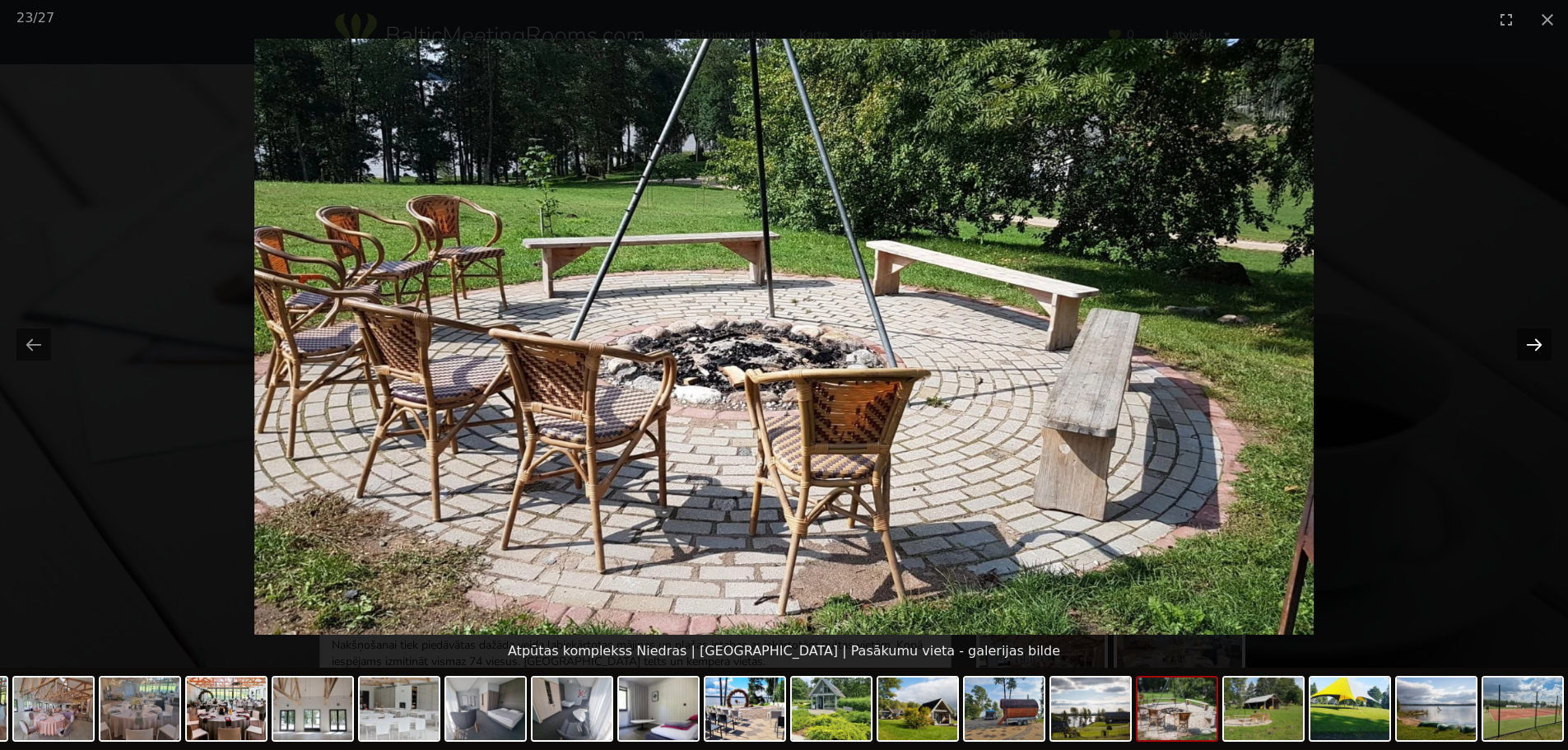
click at [1533, 337] on button "Next slide" at bounding box center [1535, 344] width 34 height 32
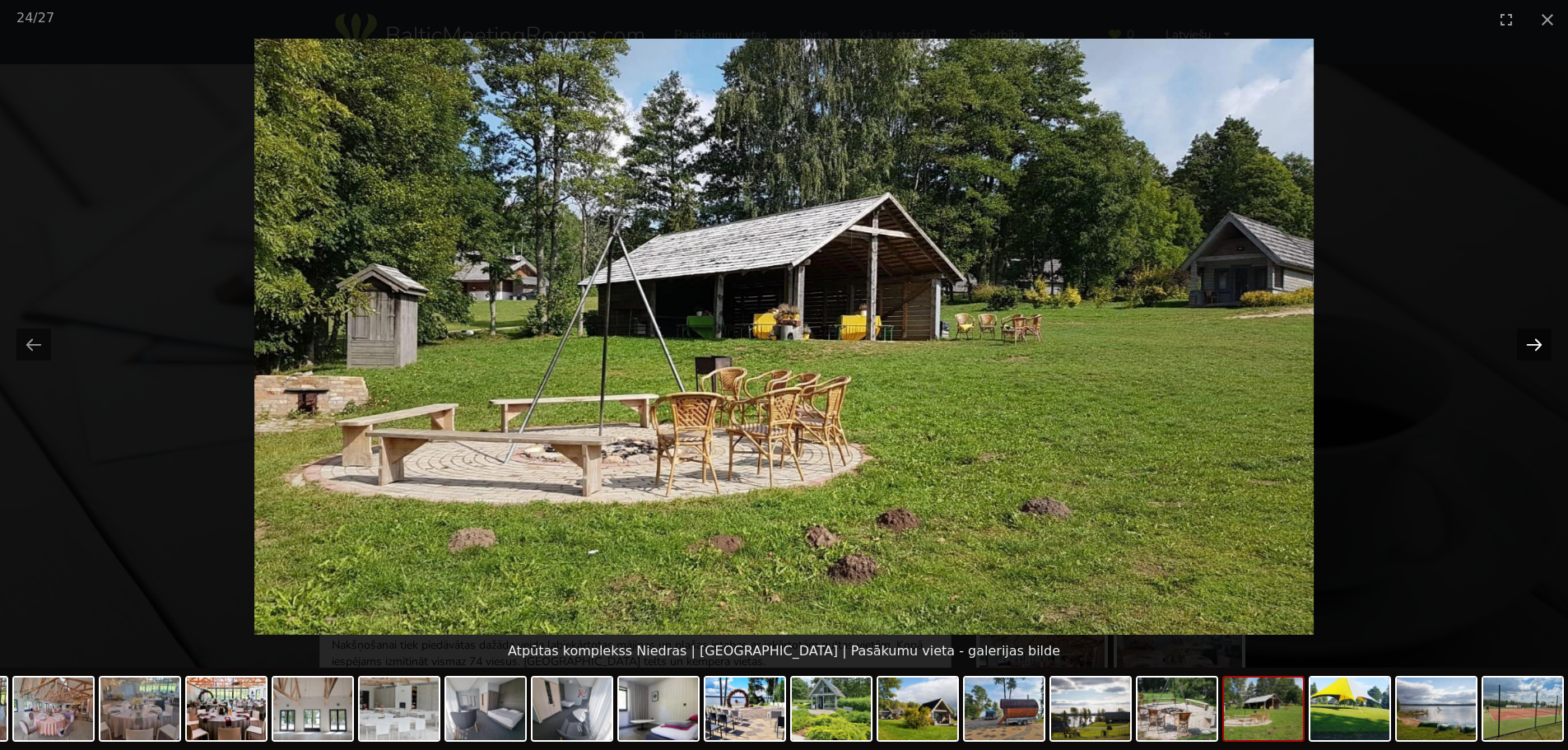
click at [1533, 337] on button "Next slide" at bounding box center [1535, 344] width 34 height 32
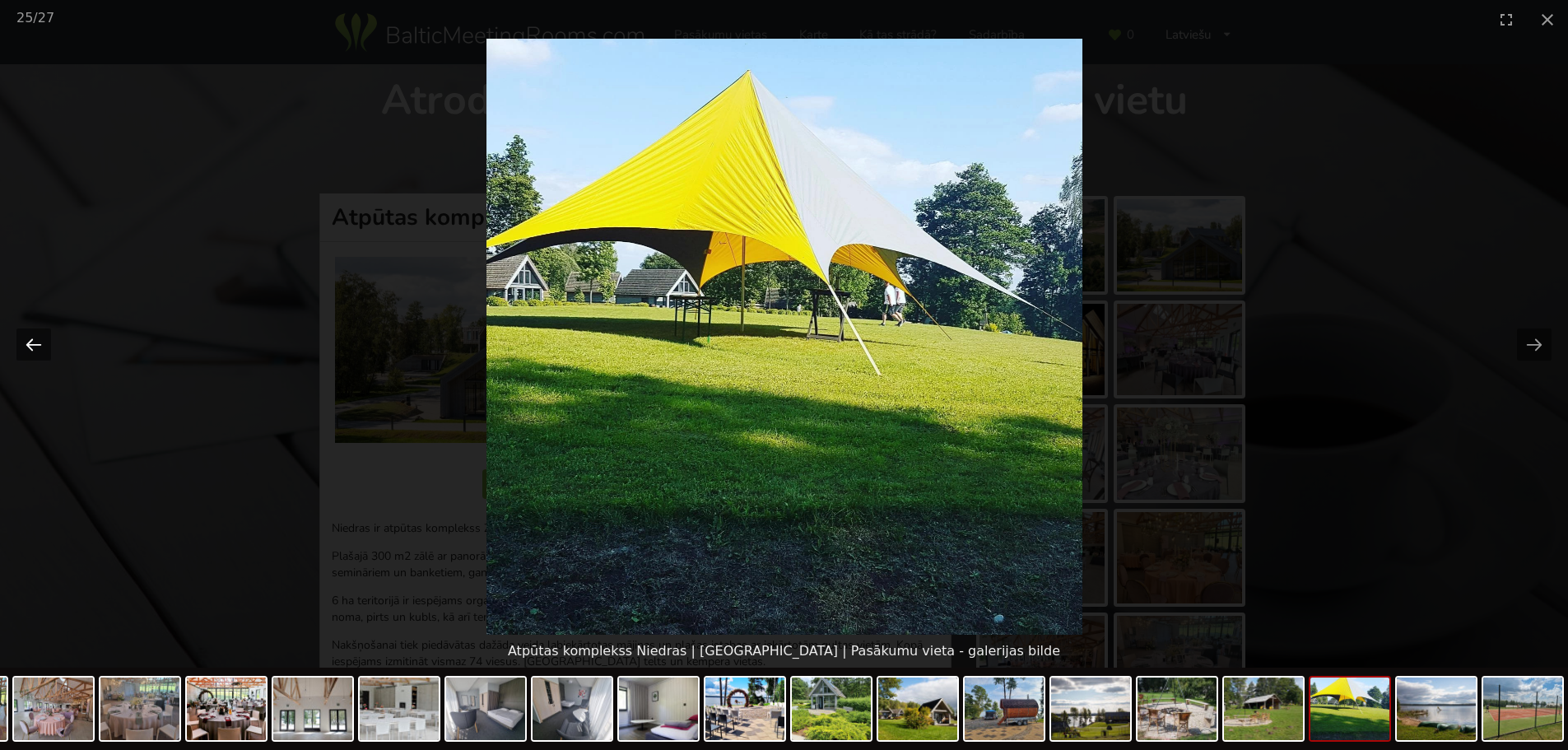
click at [48, 345] on button "Previous slide" at bounding box center [33, 344] width 34 height 32
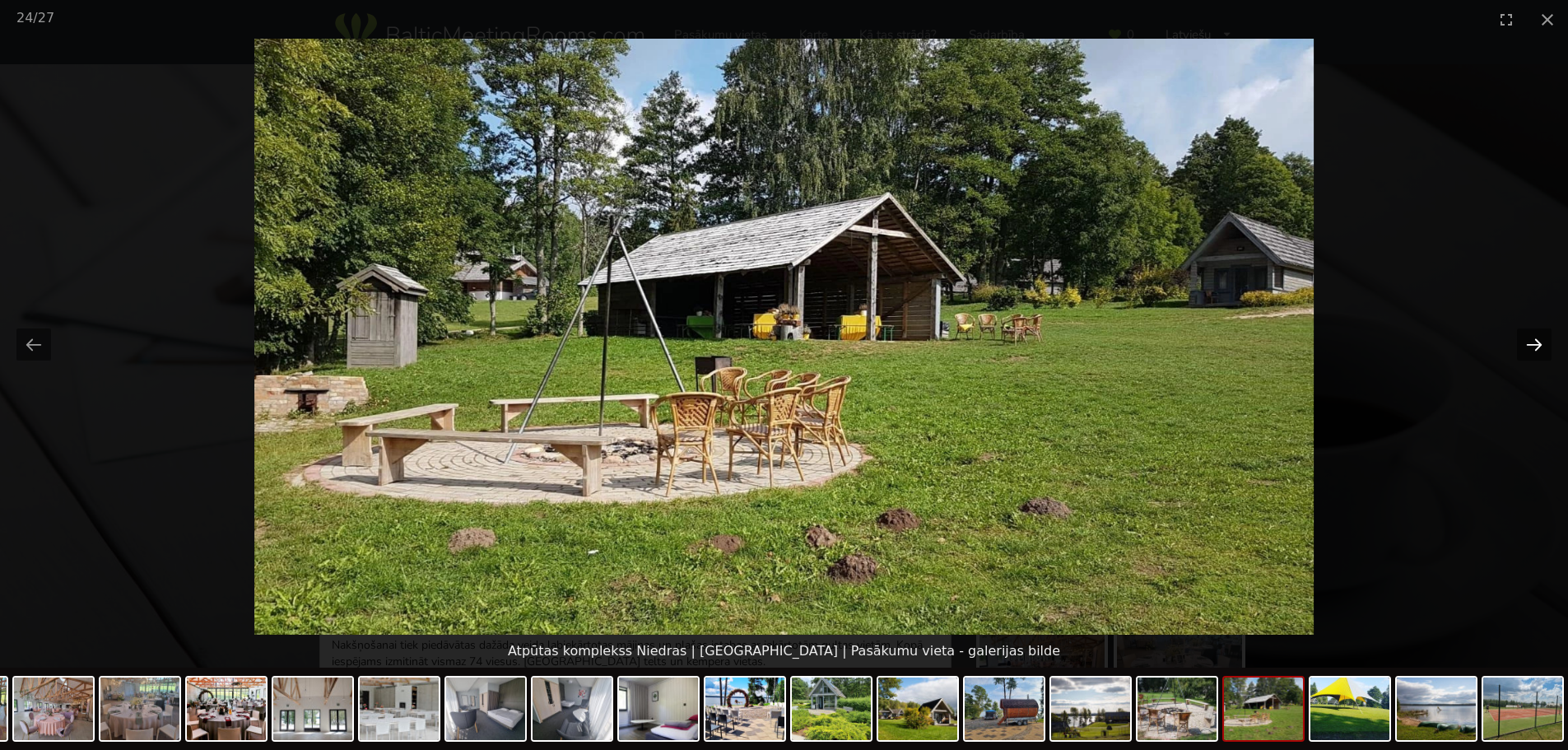
click at [1537, 345] on button "Next slide" at bounding box center [1535, 344] width 34 height 32
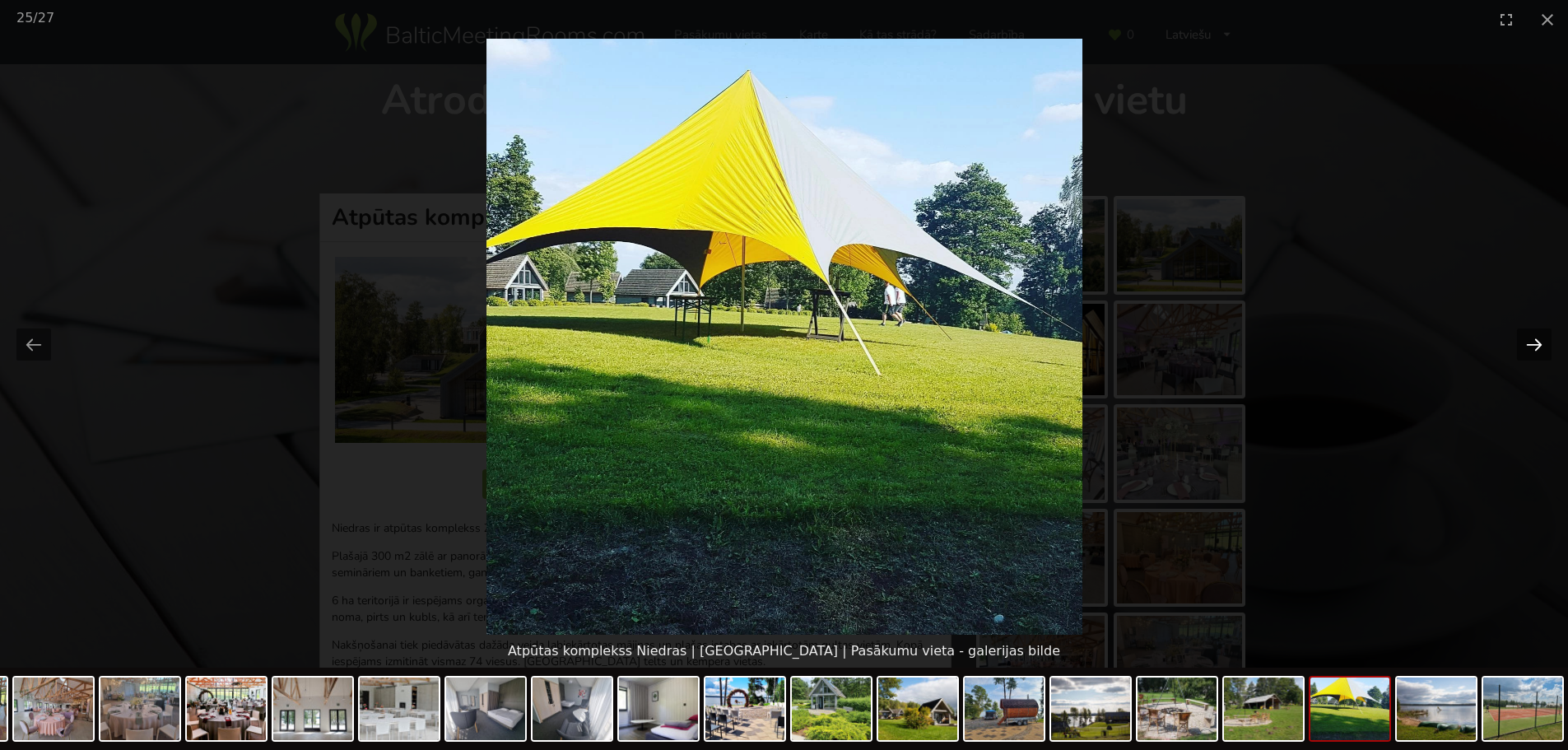
click at [1537, 346] on button "Next slide" at bounding box center [1535, 344] width 34 height 32
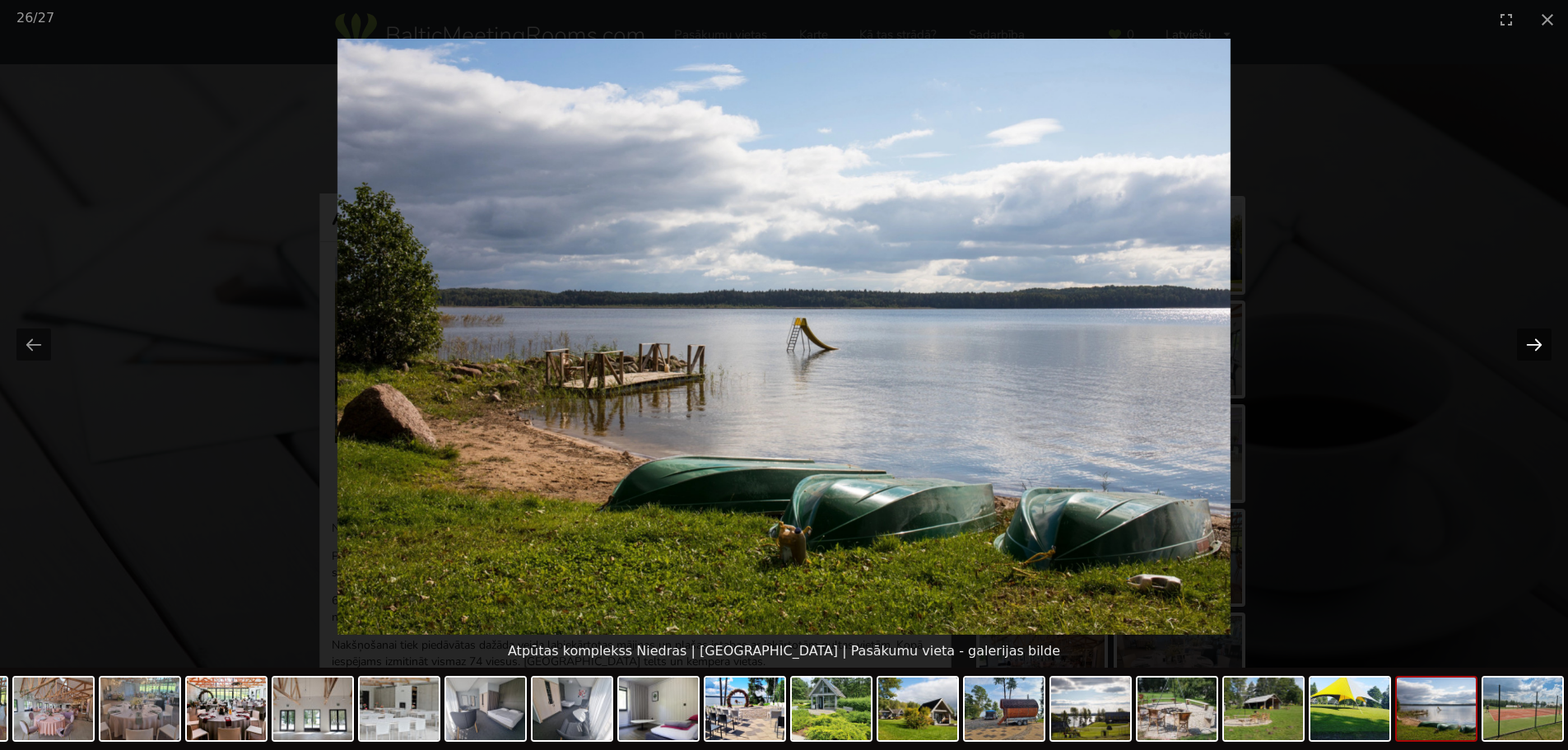
click at [1537, 346] on button "Next slide" at bounding box center [1535, 344] width 34 height 32
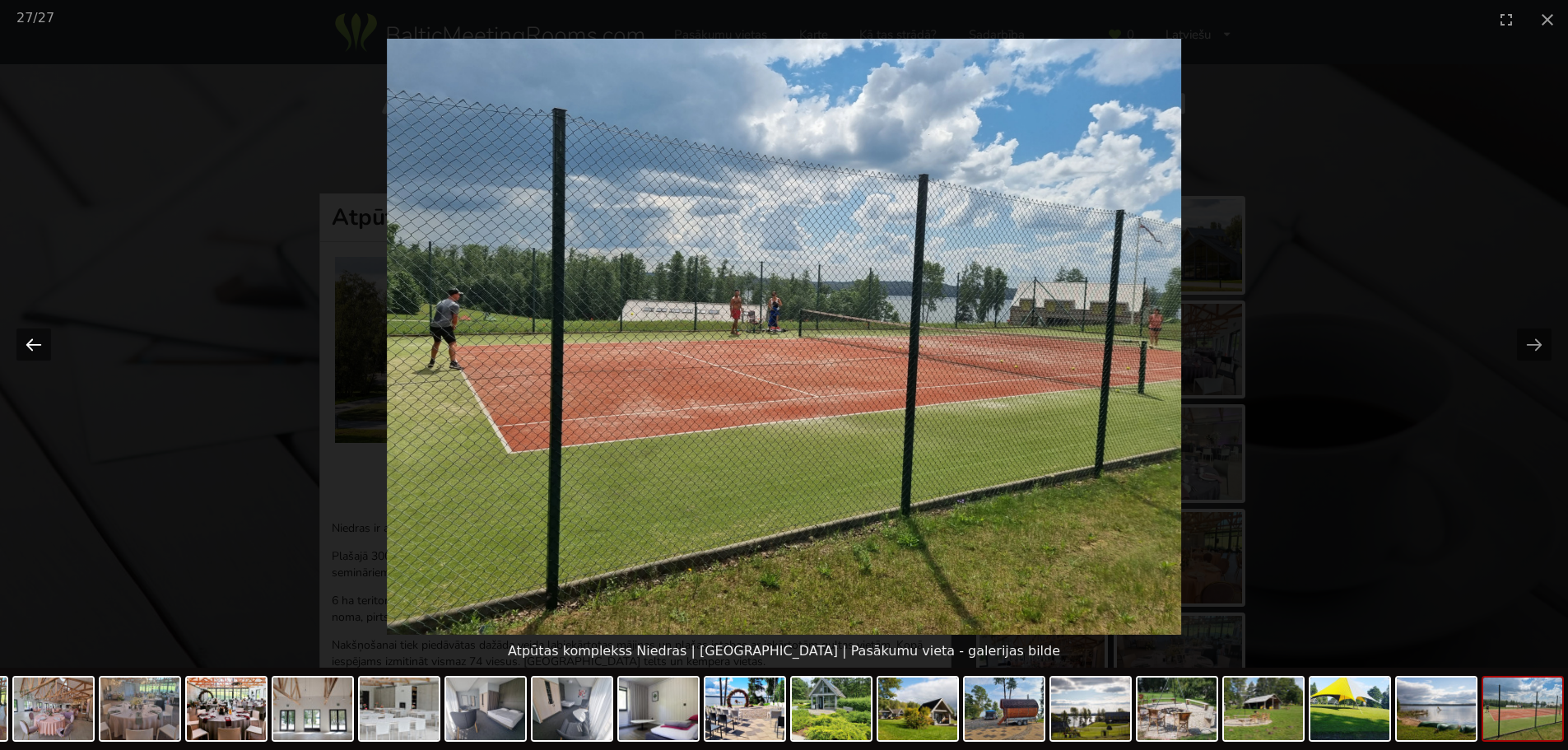
click at [28, 341] on button "Previous slide" at bounding box center [33, 344] width 34 height 32
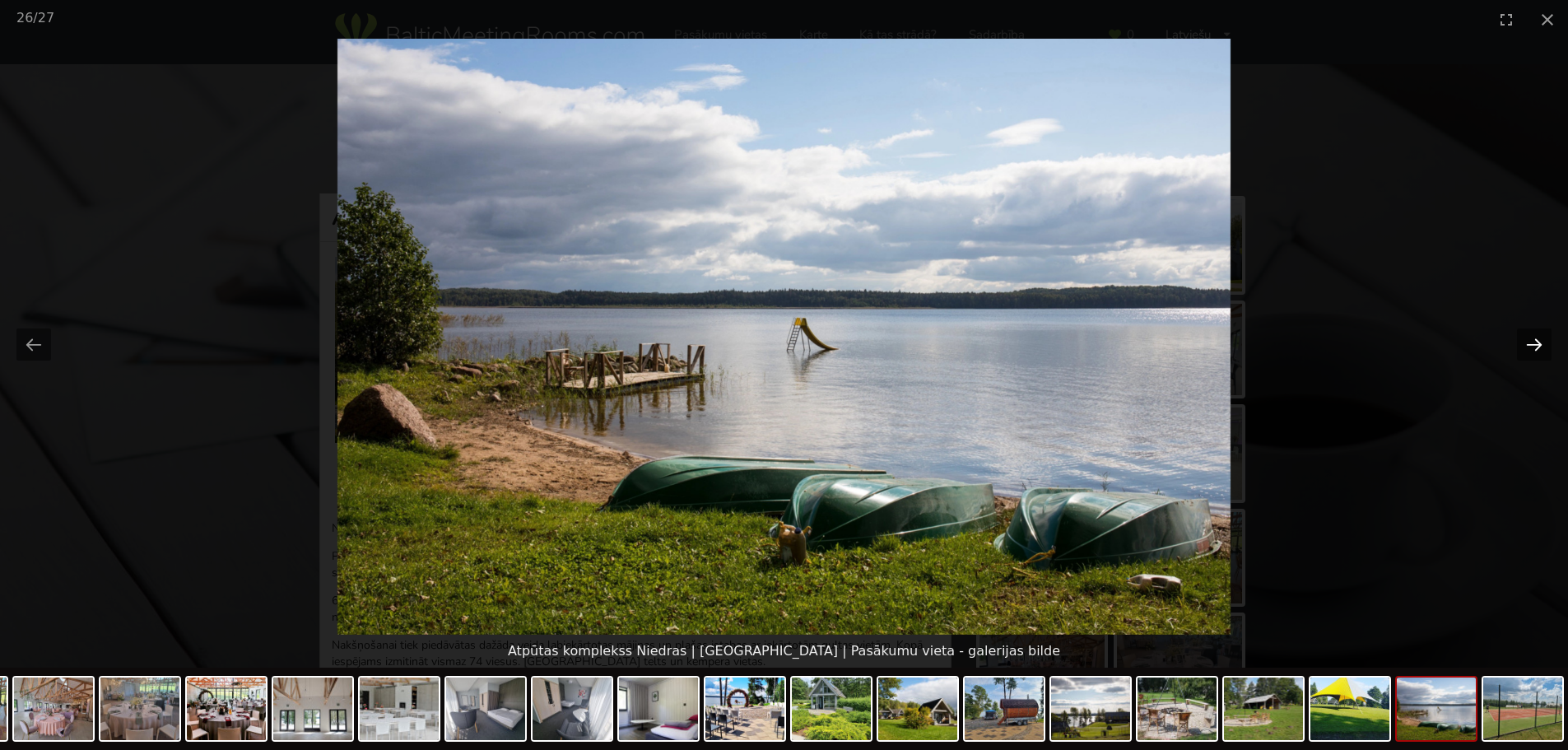
click at [1535, 348] on button "Next slide" at bounding box center [1535, 344] width 34 height 32
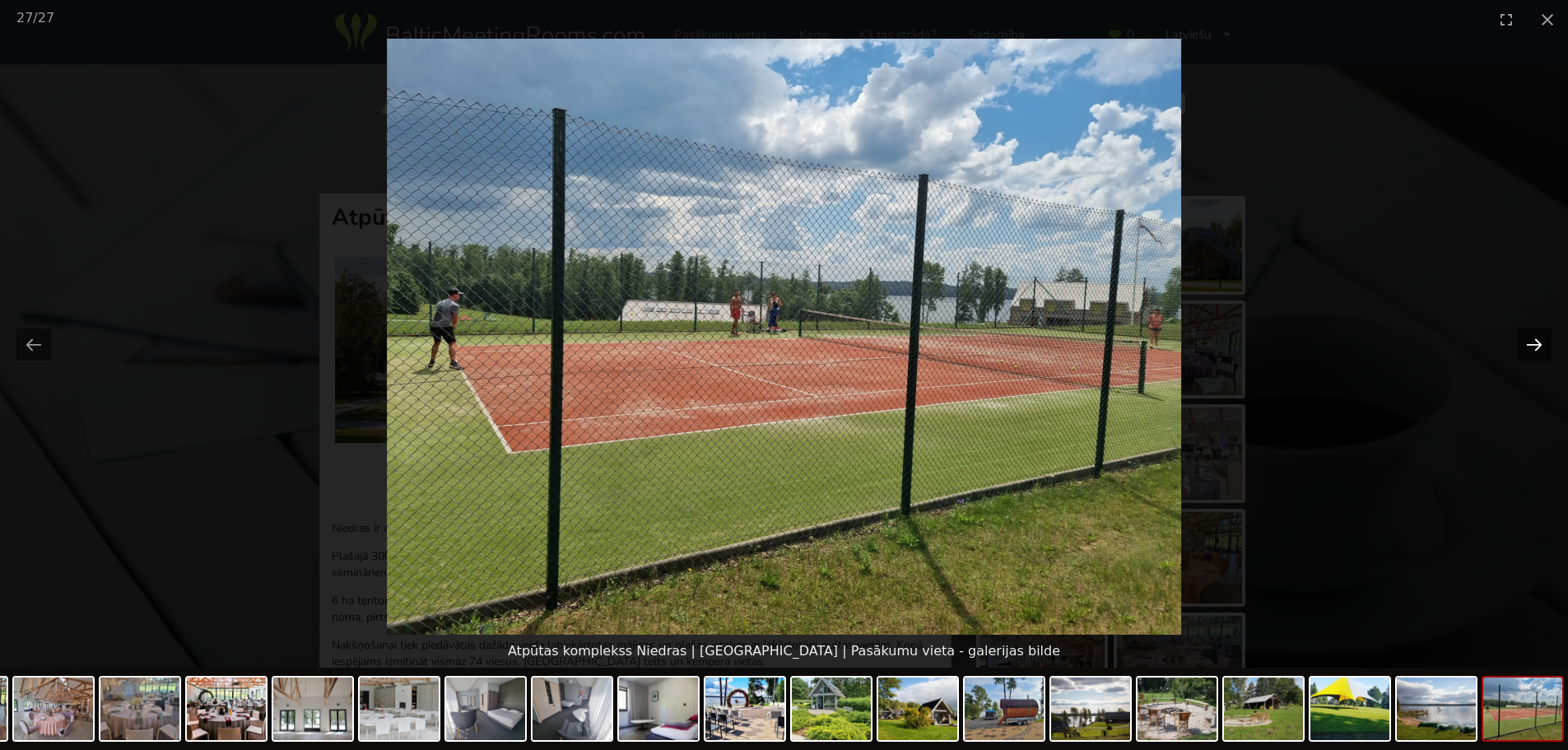
click at [1535, 348] on button "Next slide" at bounding box center [1535, 344] width 34 height 32
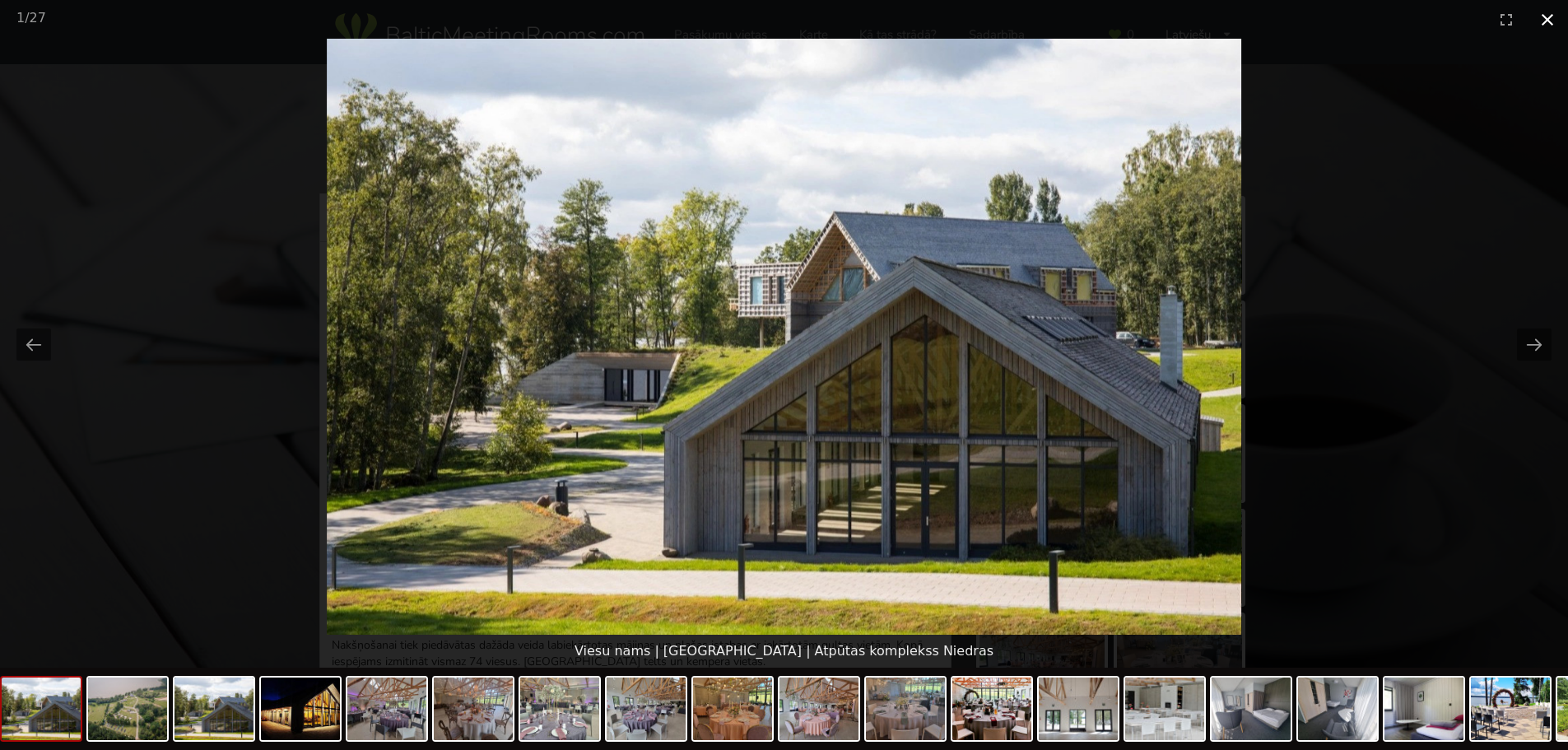
click at [1549, 19] on button "Close gallery" at bounding box center [1547, 19] width 41 height 39
